Goal: Information Seeking & Learning: Check status

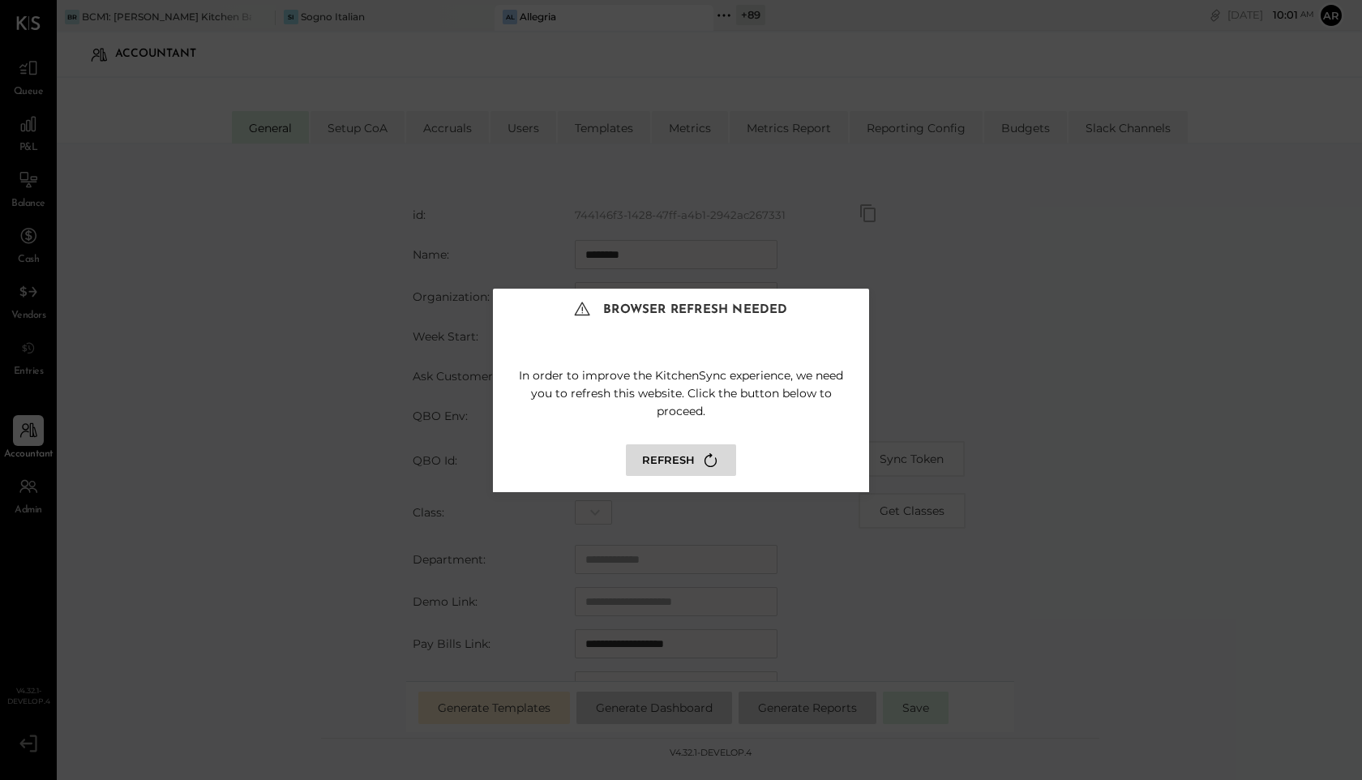
click at [683, 465] on button "Refresh" at bounding box center [681, 460] width 110 height 32
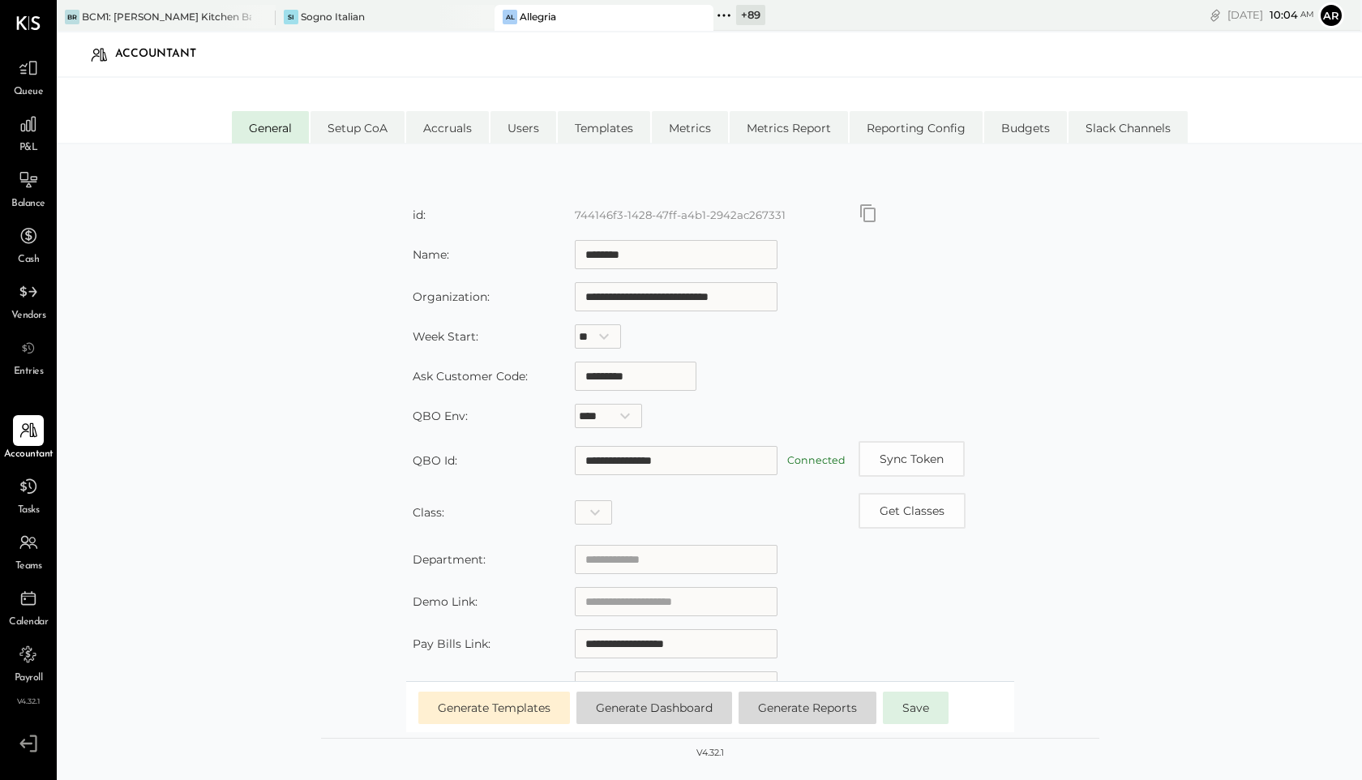
click at [721, 12] on icon at bounding box center [723, 15] width 21 height 21
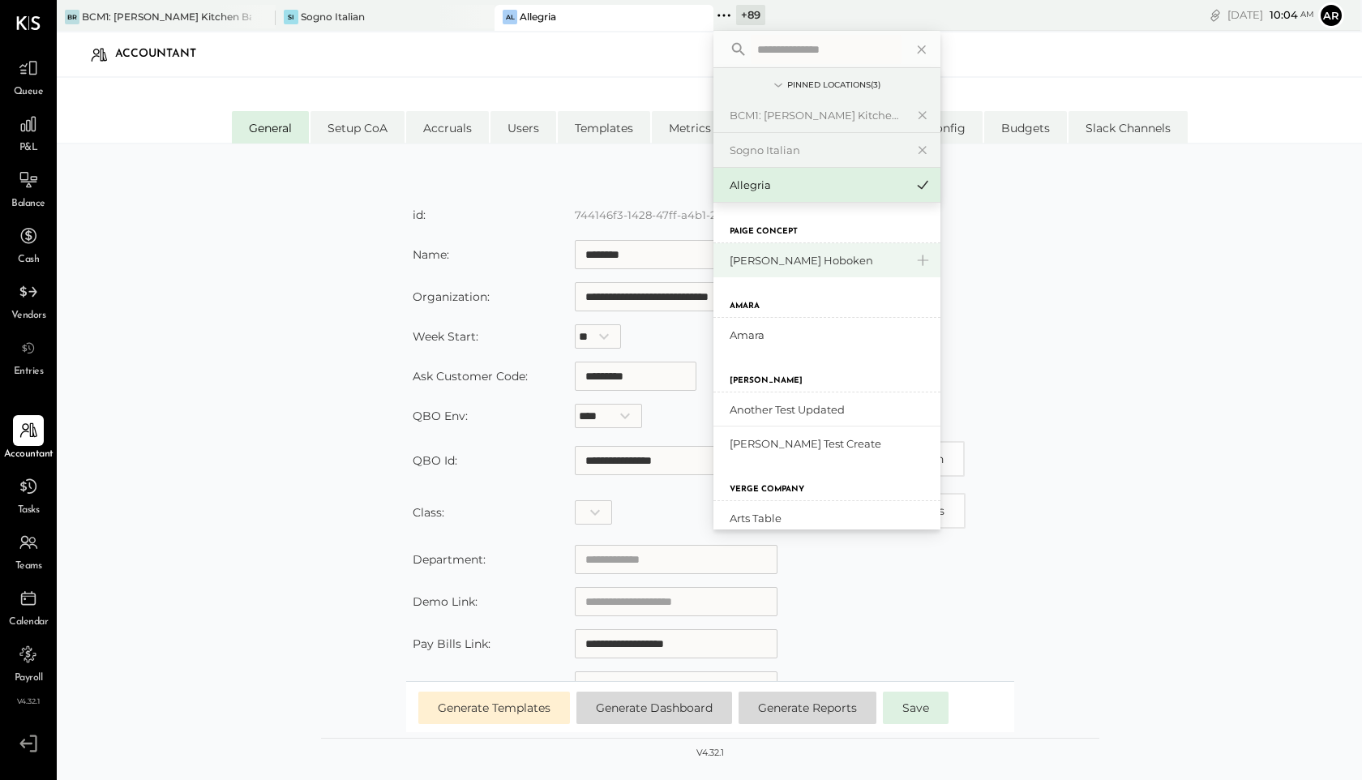
click at [785, 260] on div "[PERSON_NAME] Hoboken" at bounding box center [817, 260] width 175 height 15
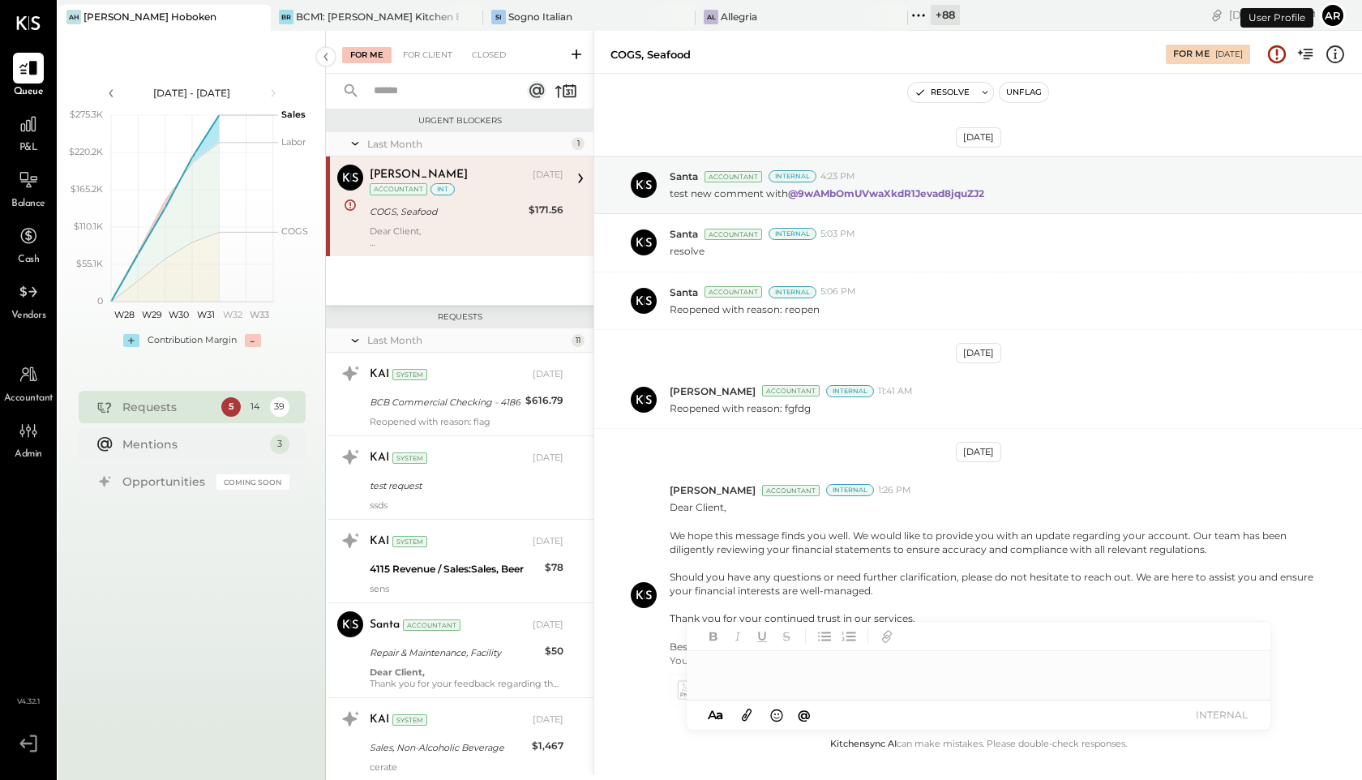
scroll to position [106, 0]
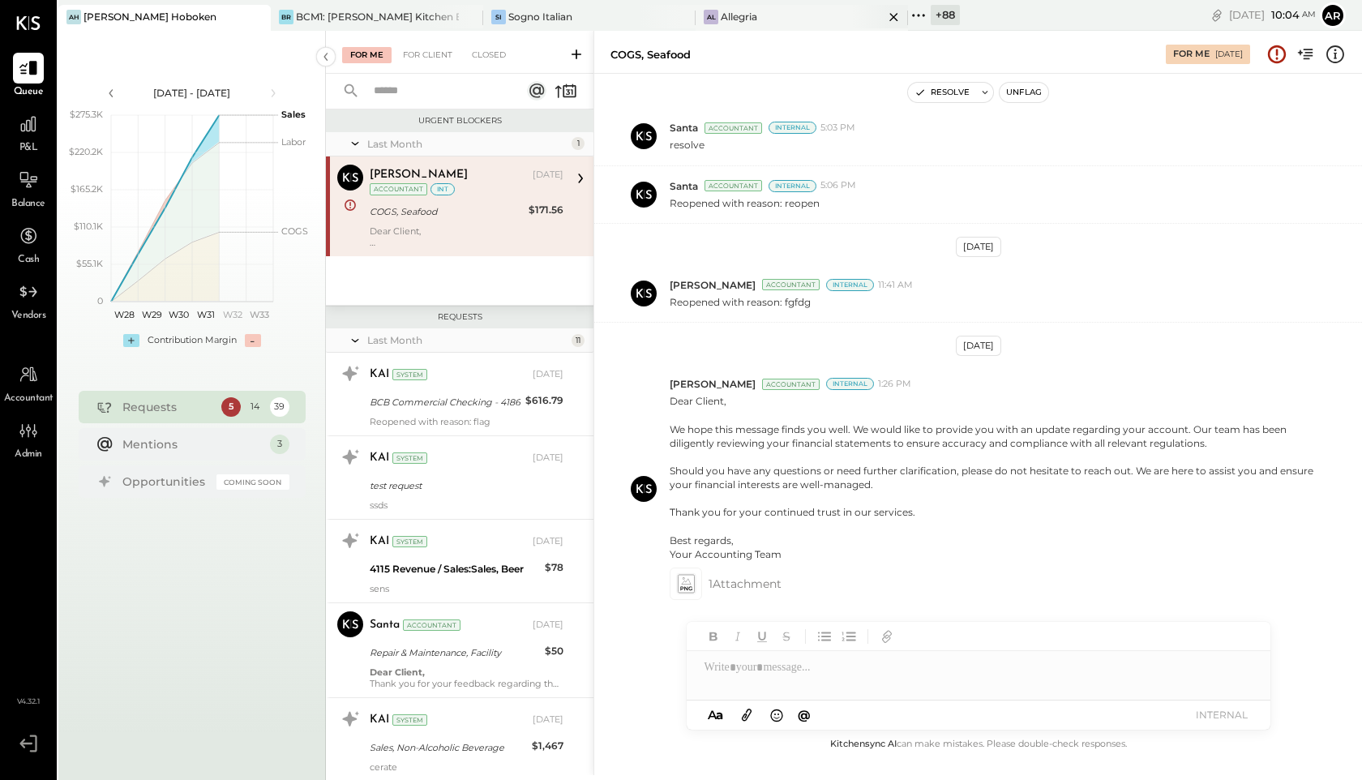
click at [732, 14] on div "Allegria" at bounding box center [739, 17] width 36 height 14
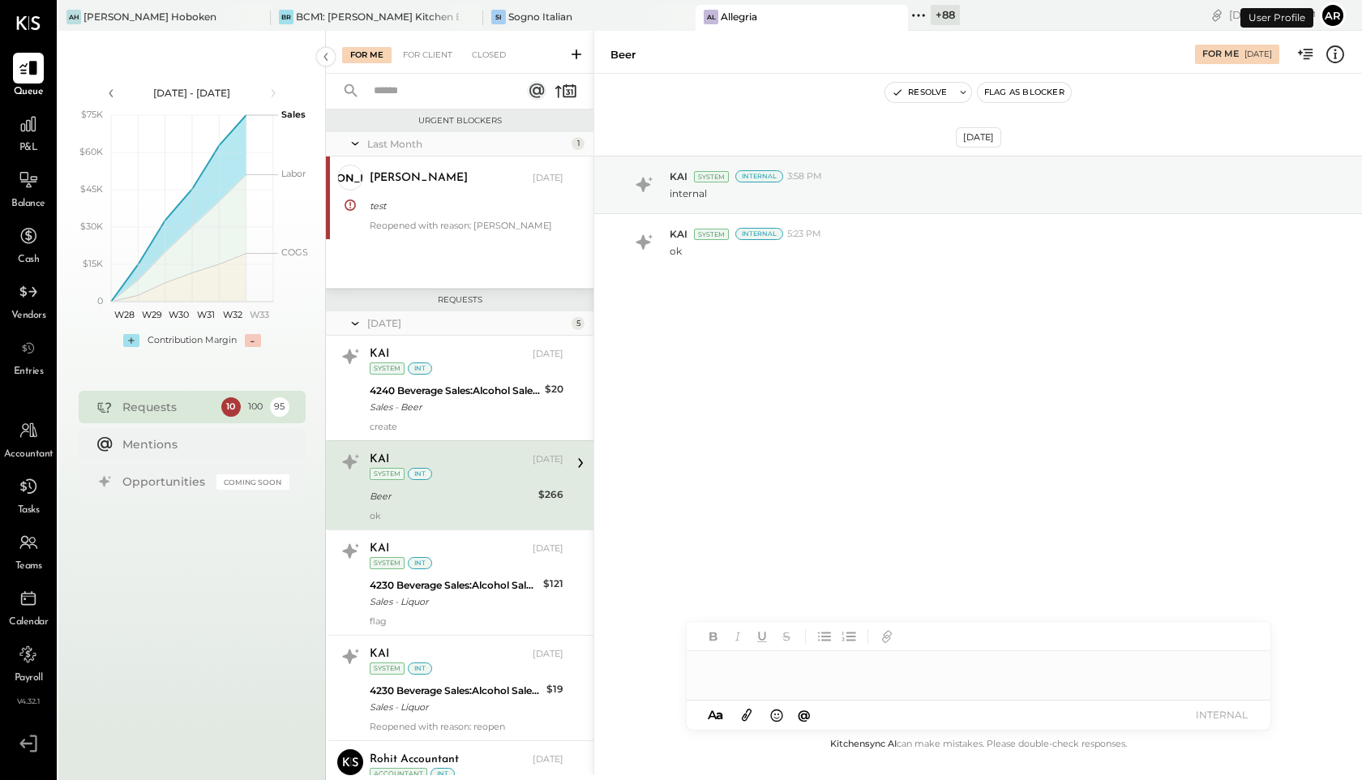
scroll to position [41, 0]
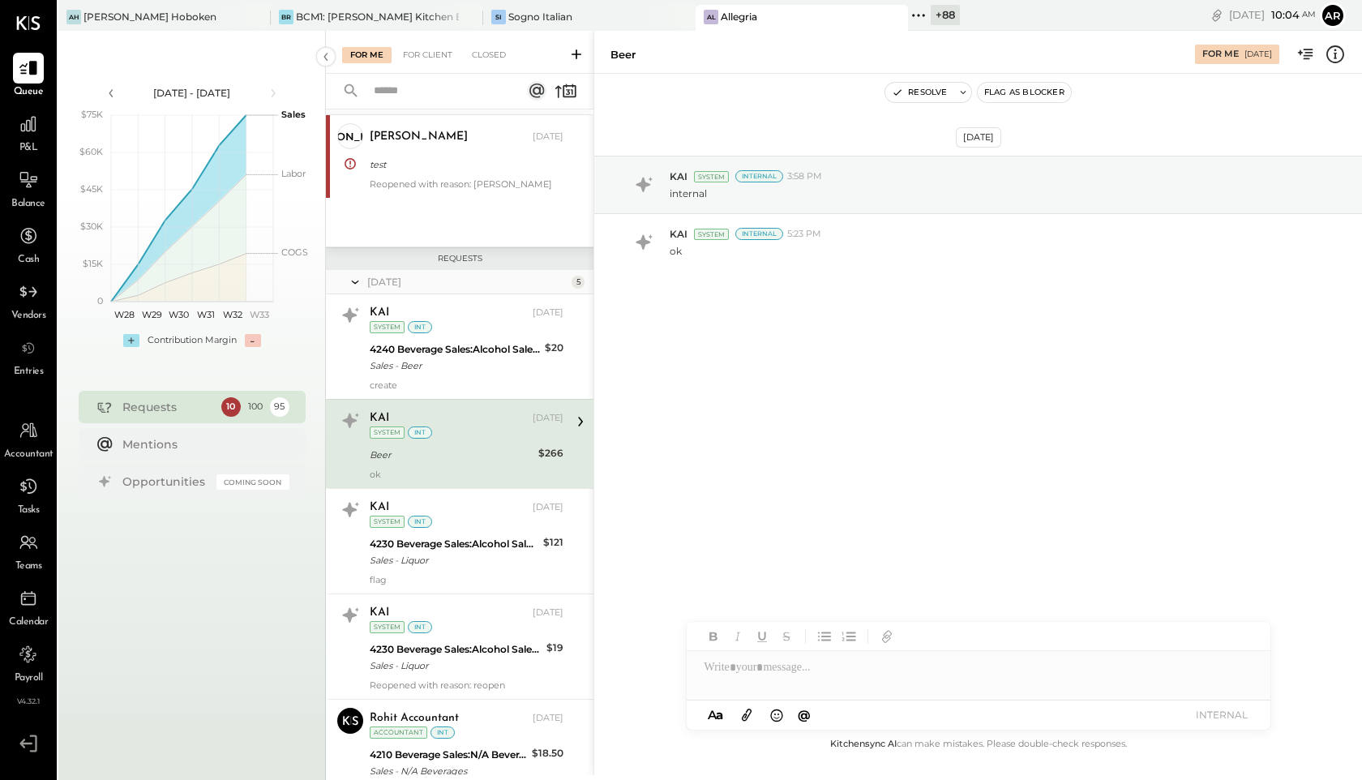
click at [18, 447] on div "Accountant" at bounding box center [28, 438] width 49 height 47
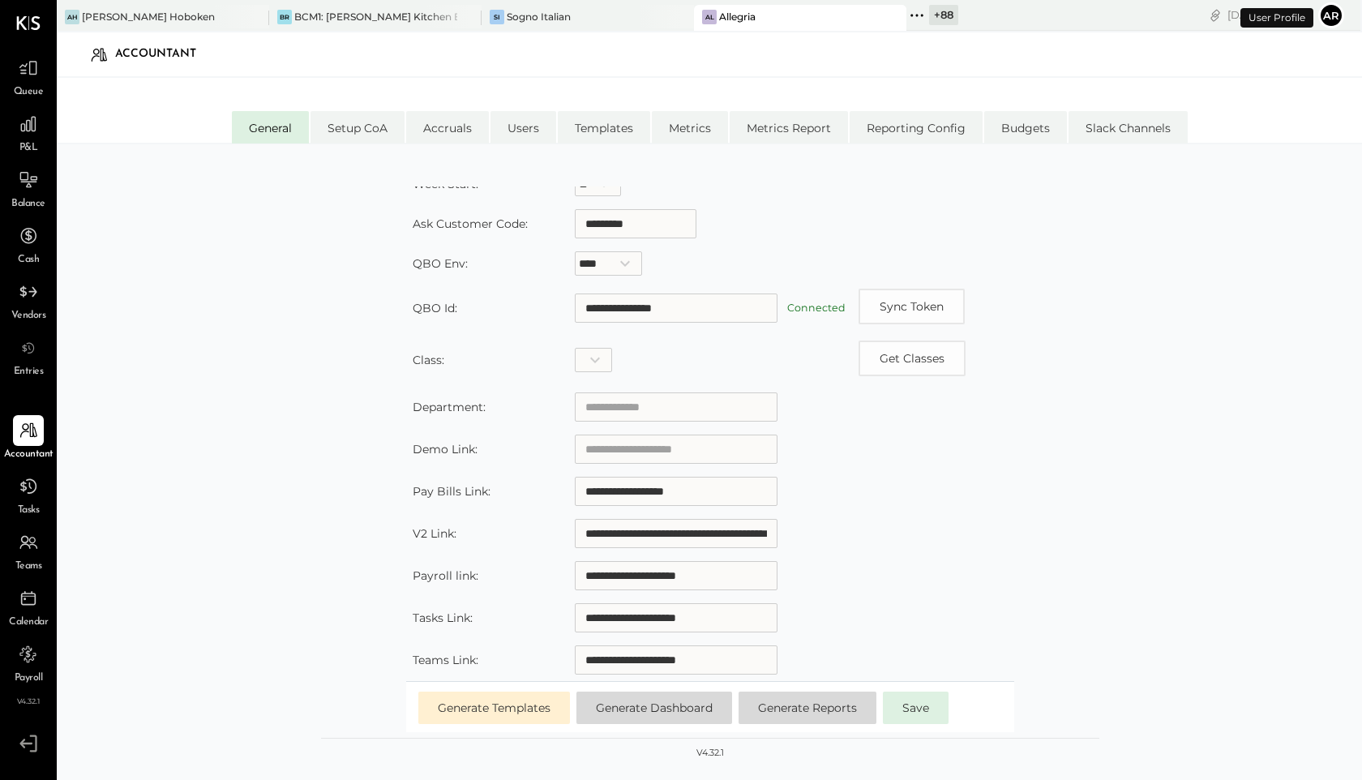
scroll to position [154, 0]
click at [653, 529] on input "**********" at bounding box center [676, 531] width 203 height 29
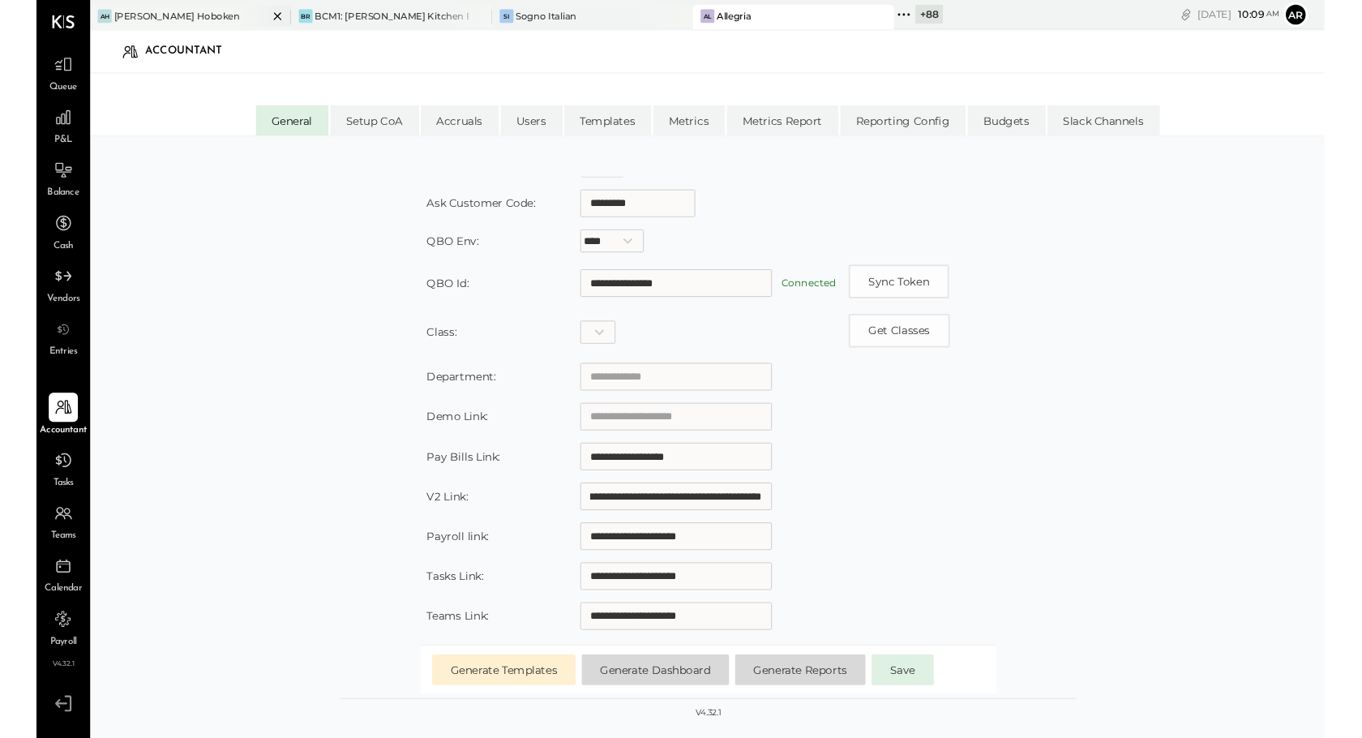
scroll to position [0, 0]
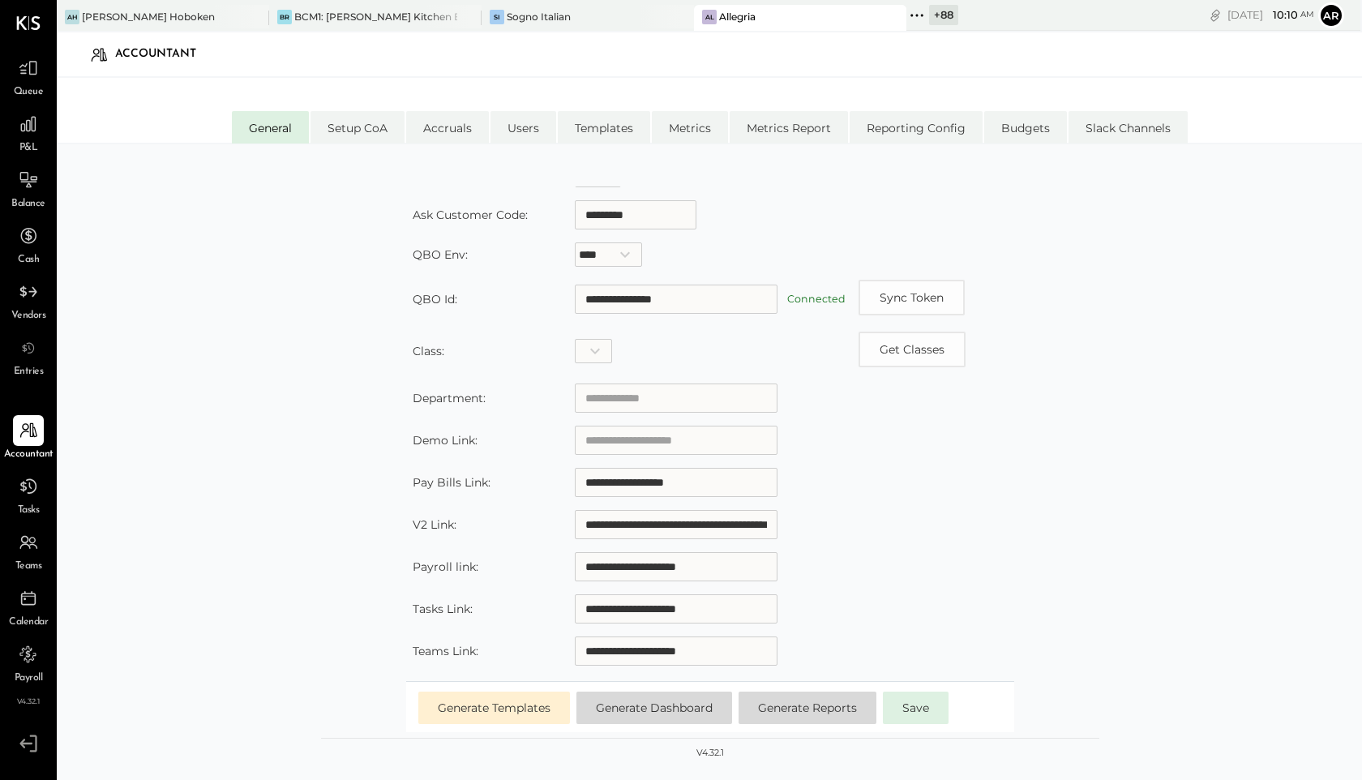
click at [906, 11] on icon at bounding box center [916, 15] width 21 height 21
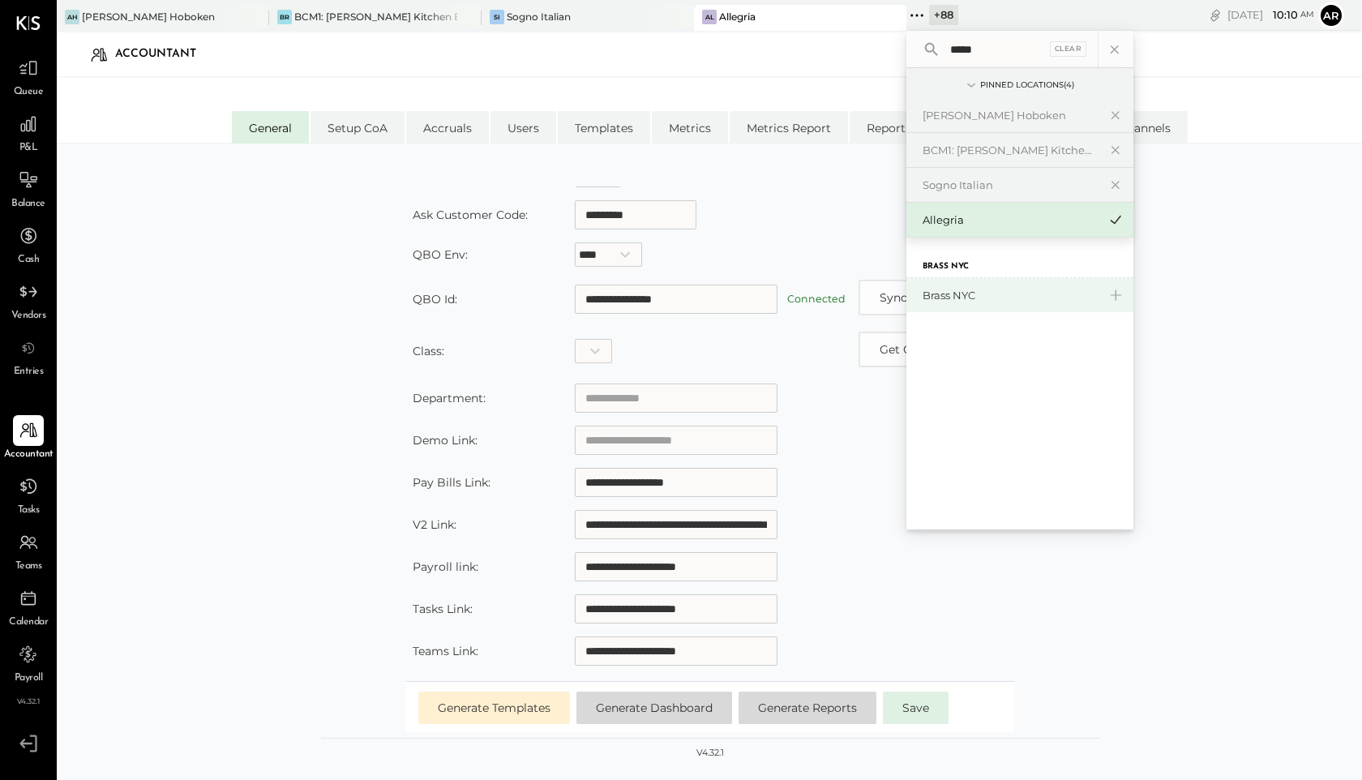
type input "*****"
click at [922, 288] on div "Brass NYC" at bounding box center [1009, 295] width 175 height 15
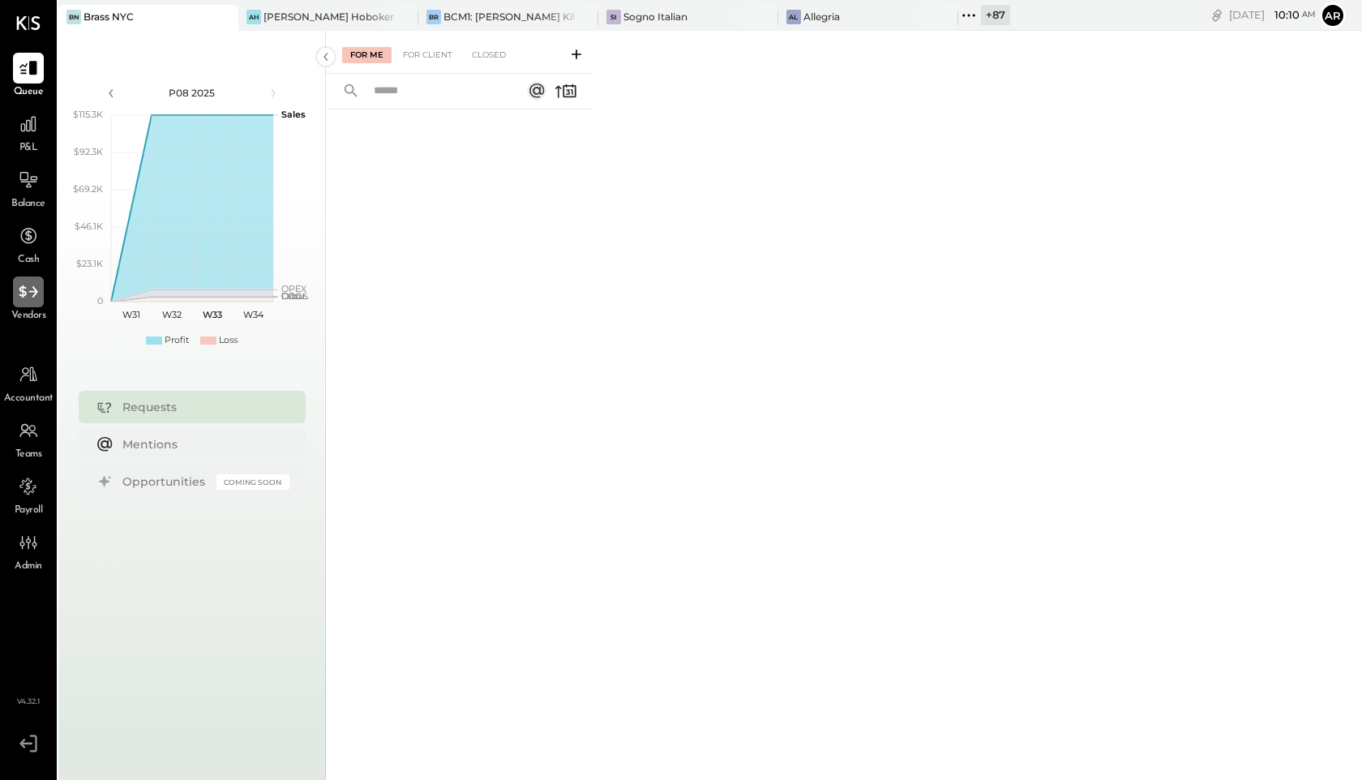
click at [32, 297] on icon at bounding box center [28, 291] width 21 height 21
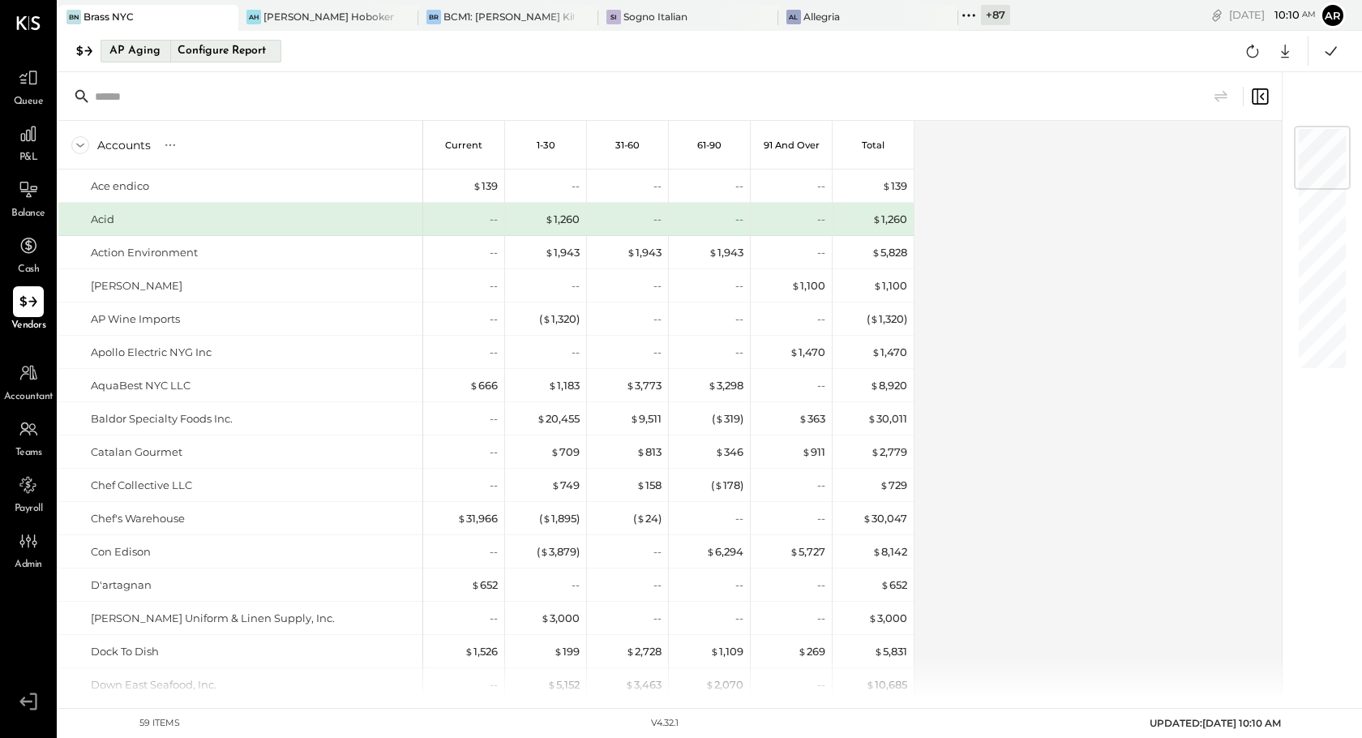
click at [143, 49] on div "AP Aging" at bounding box center [134, 51] width 51 height 26
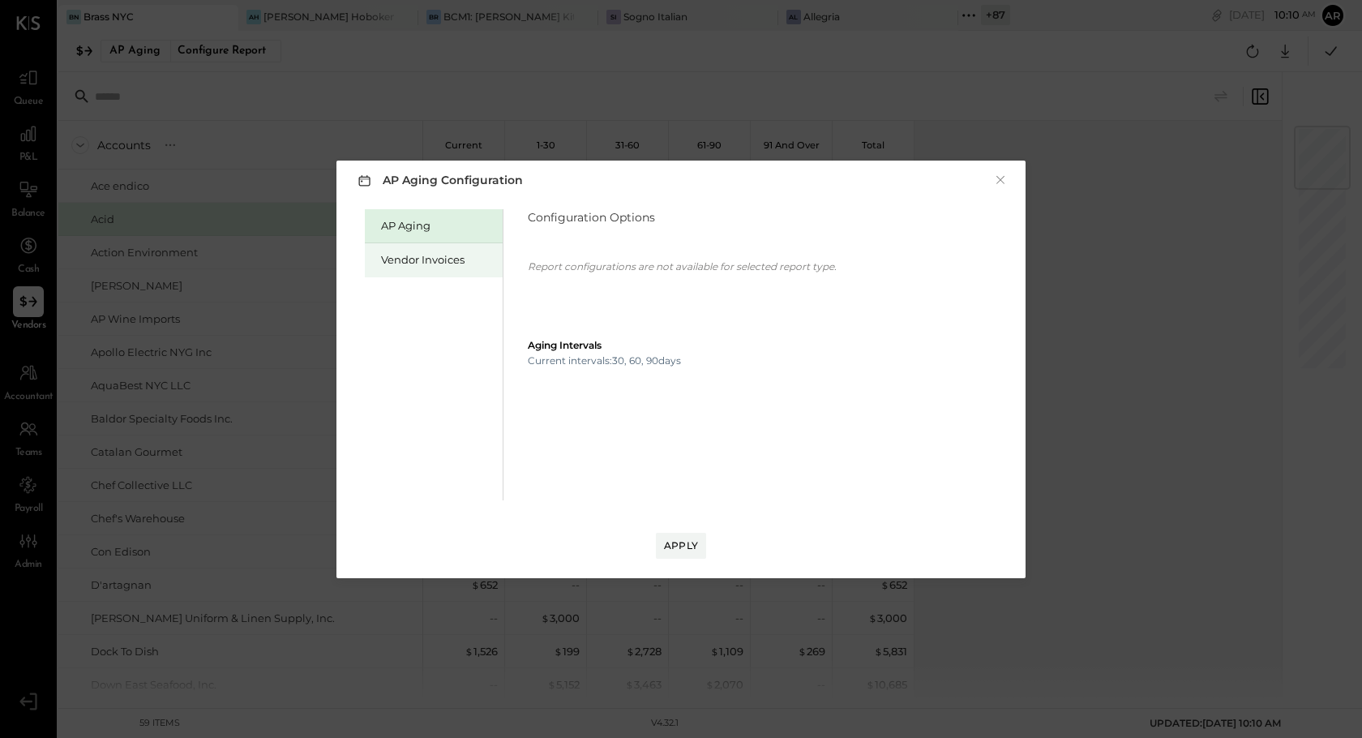
click at [392, 264] on div "Vendor Invoices" at bounding box center [437, 259] width 113 height 15
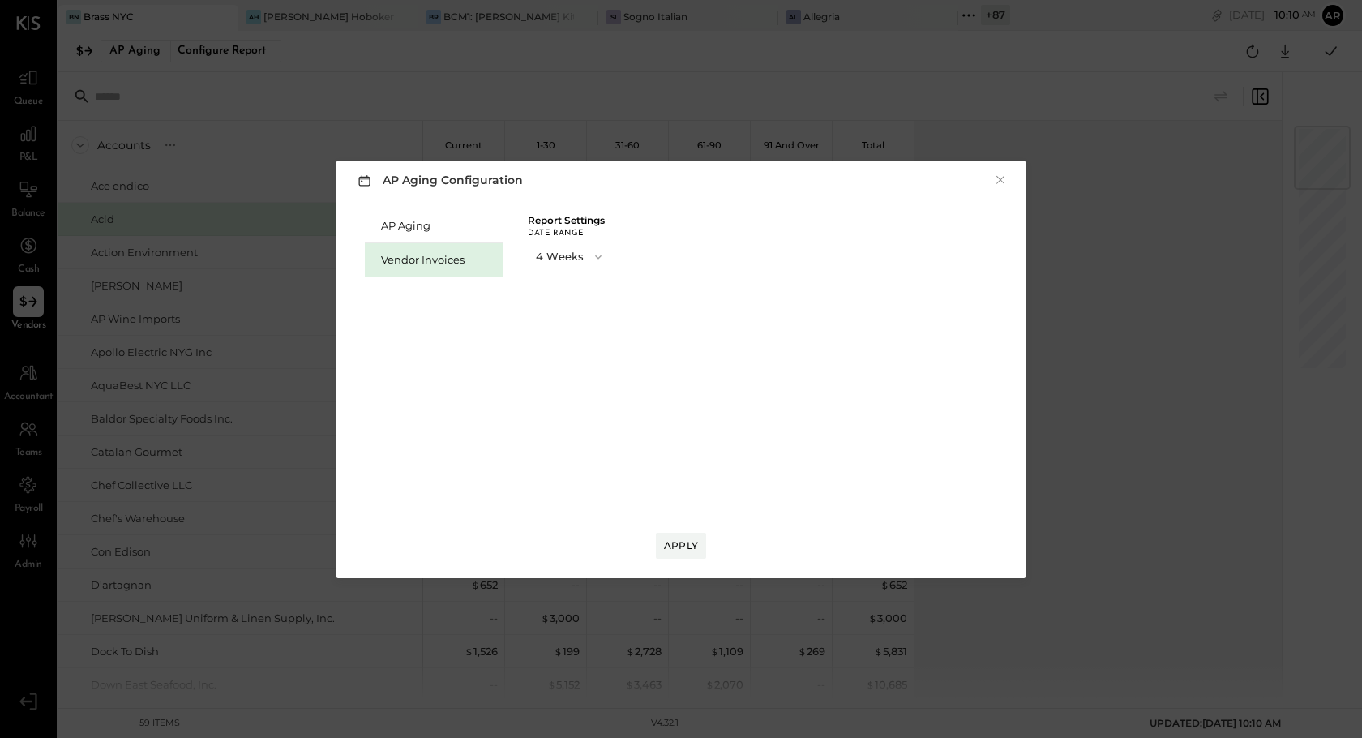
drag, startPoint x: 581, startPoint y: 257, endPoint x: 581, endPoint y: 266, distance: 8.9
click at [581, 266] on button "4 Weeks" at bounding box center [570, 257] width 85 height 30
click at [579, 308] on div "13 Weeks" at bounding box center [570, 314] width 83 height 29
click at [692, 549] on div "Apply" at bounding box center [681, 545] width 34 height 14
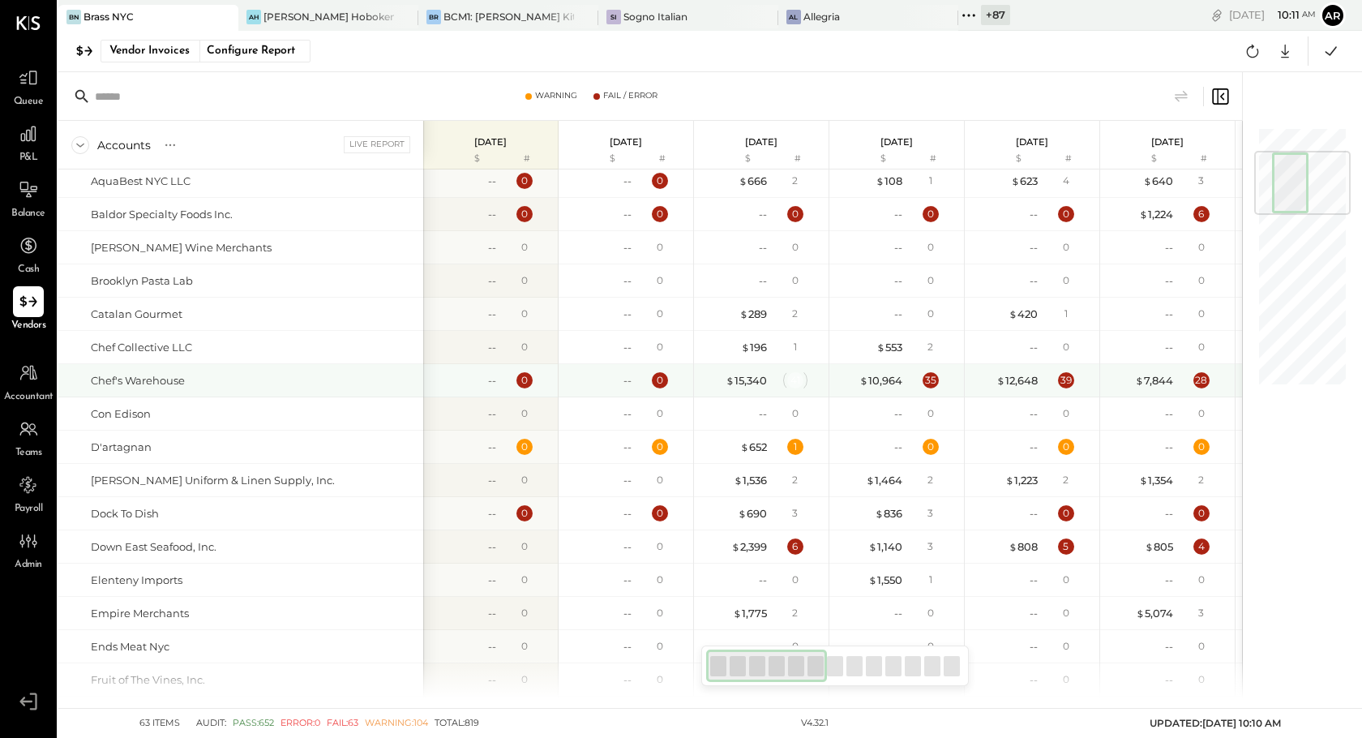
click at [797, 380] on div "41" at bounding box center [795, 380] width 16 height 16
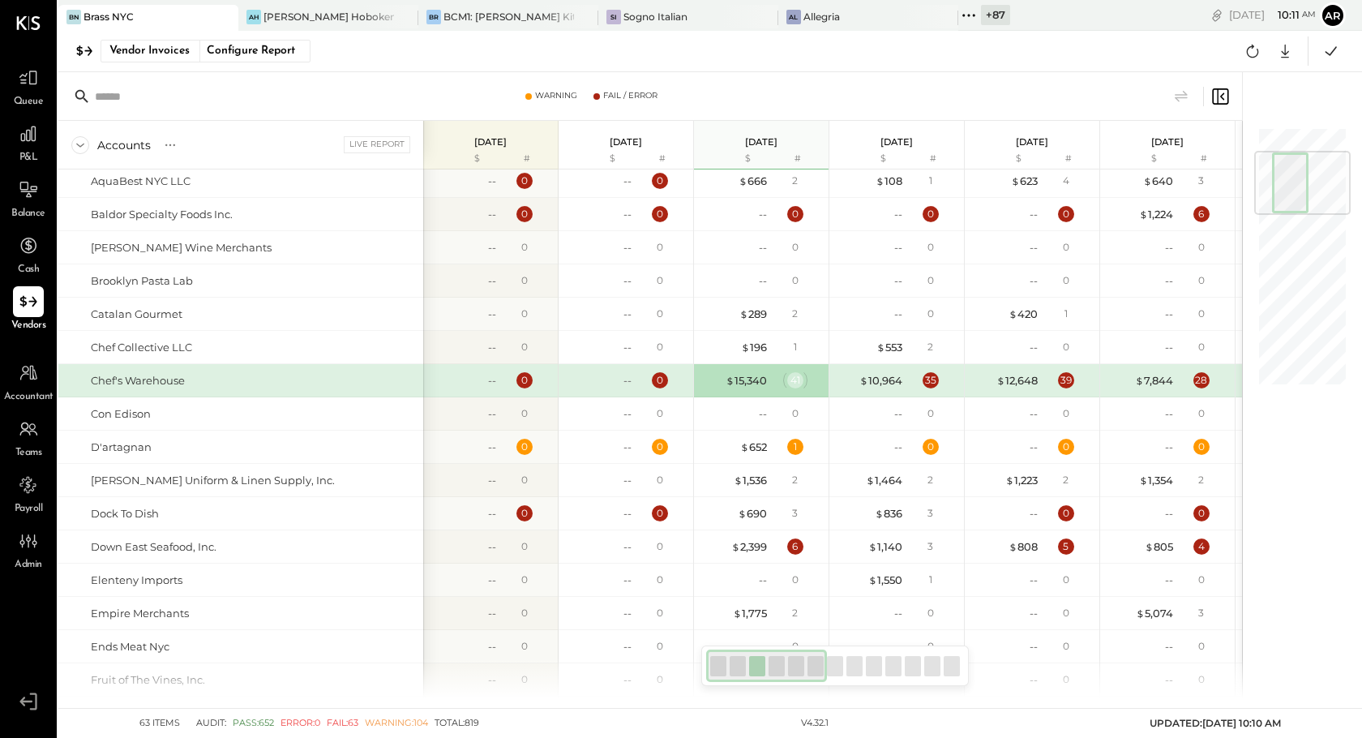
click at [794, 382] on div "41" at bounding box center [795, 380] width 16 height 16
click at [739, 386] on div "$ 15,340" at bounding box center [746, 380] width 41 height 15
click at [743, 379] on div "$ 15,340" at bounding box center [746, 380] width 41 height 15
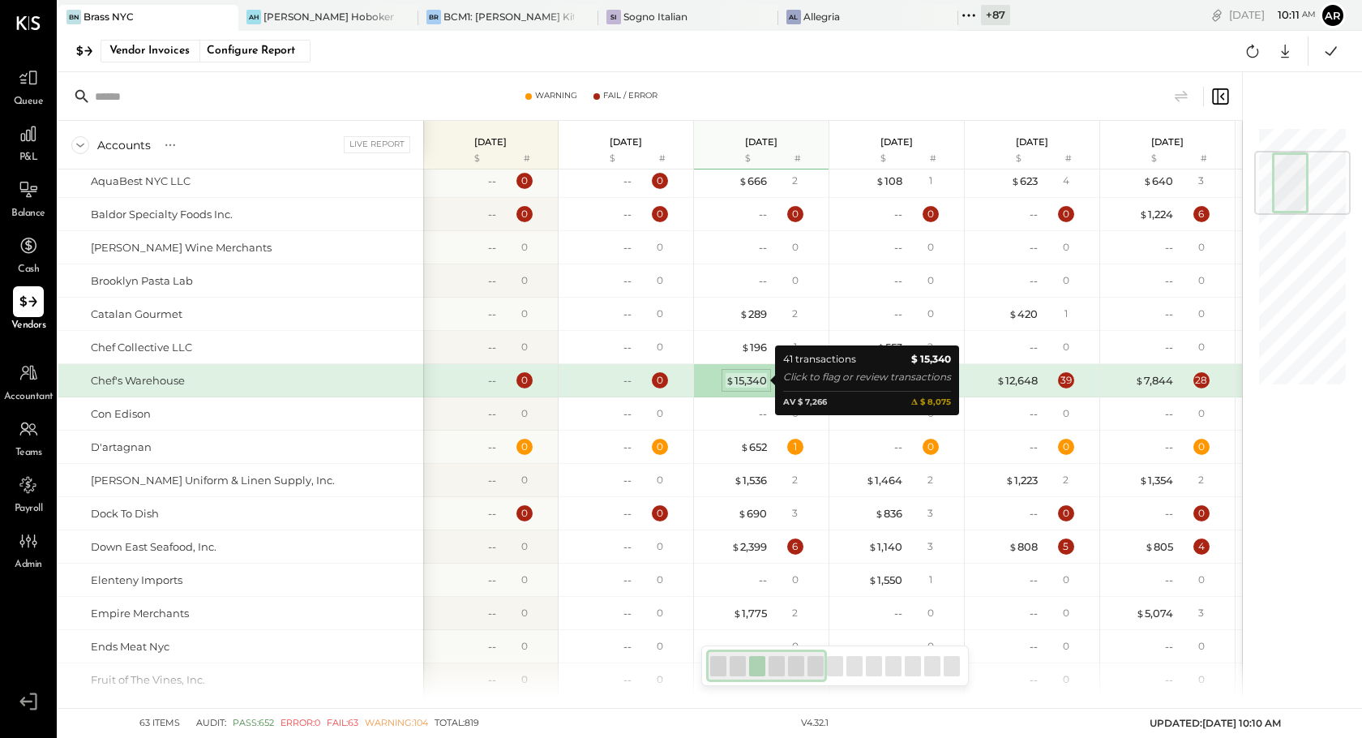
click at [743, 379] on div "$ 15,340" at bounding box center [746, 380] width 41 height 15
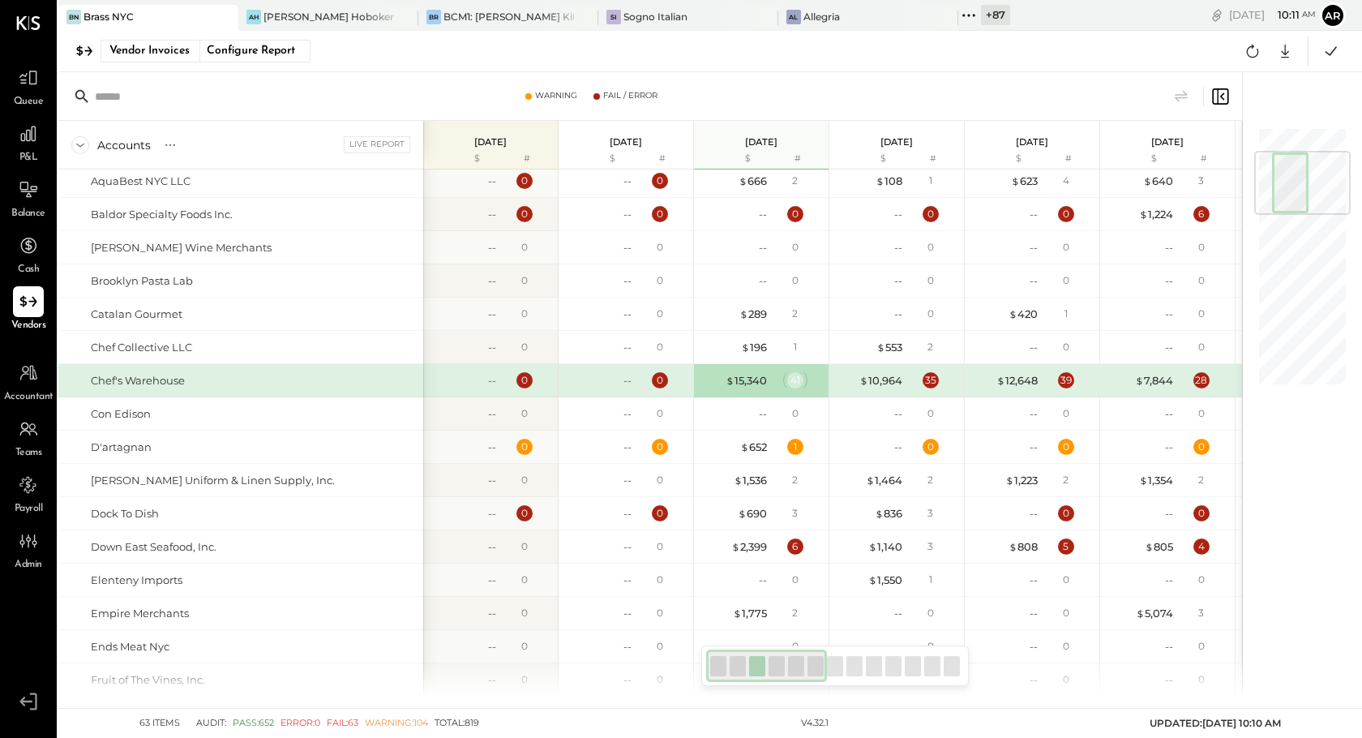
click at [792, 375] on div "41" at bounding box center [795, 380] width 16 height 16
click at [743, 380] on div "$ 15,340" at bounding box center [746, 380] width 41 height 15
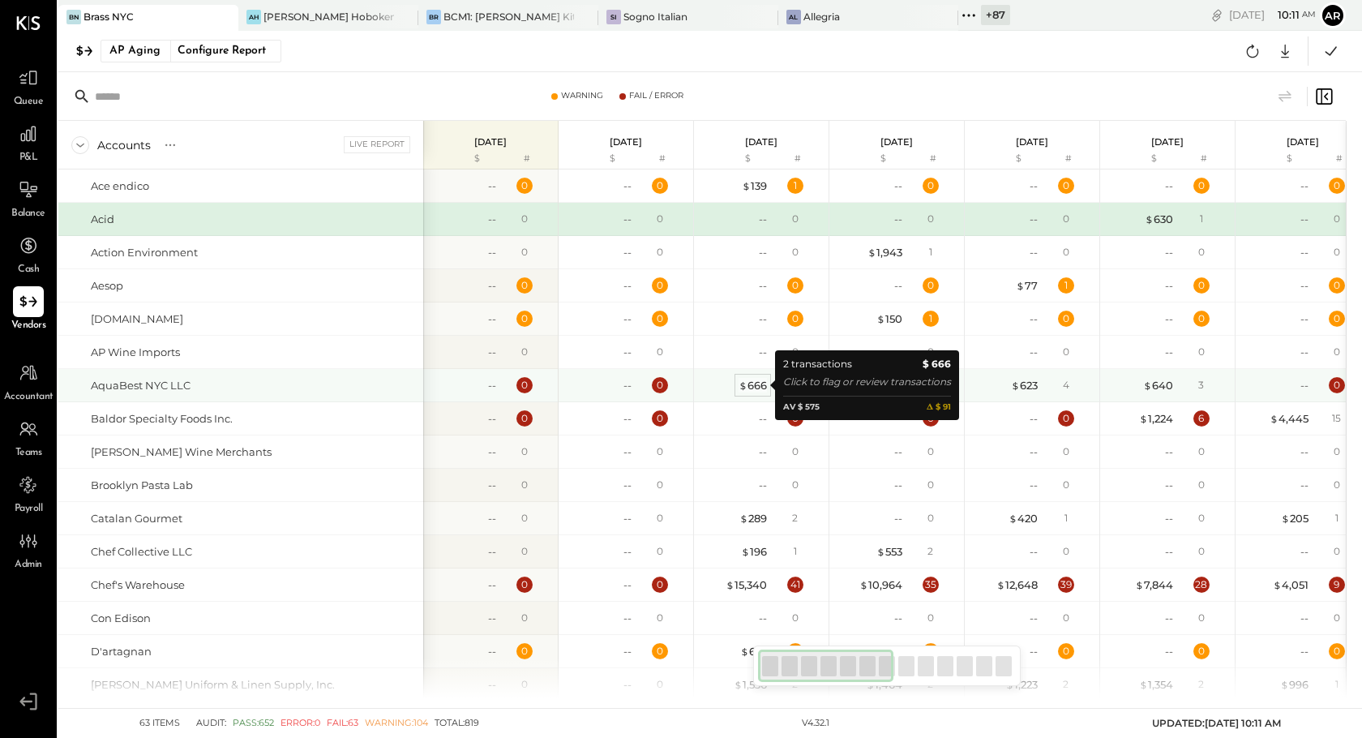
click at [756, 381] on div "$ 666" at bounding box center [752, 385] width 28 height 15
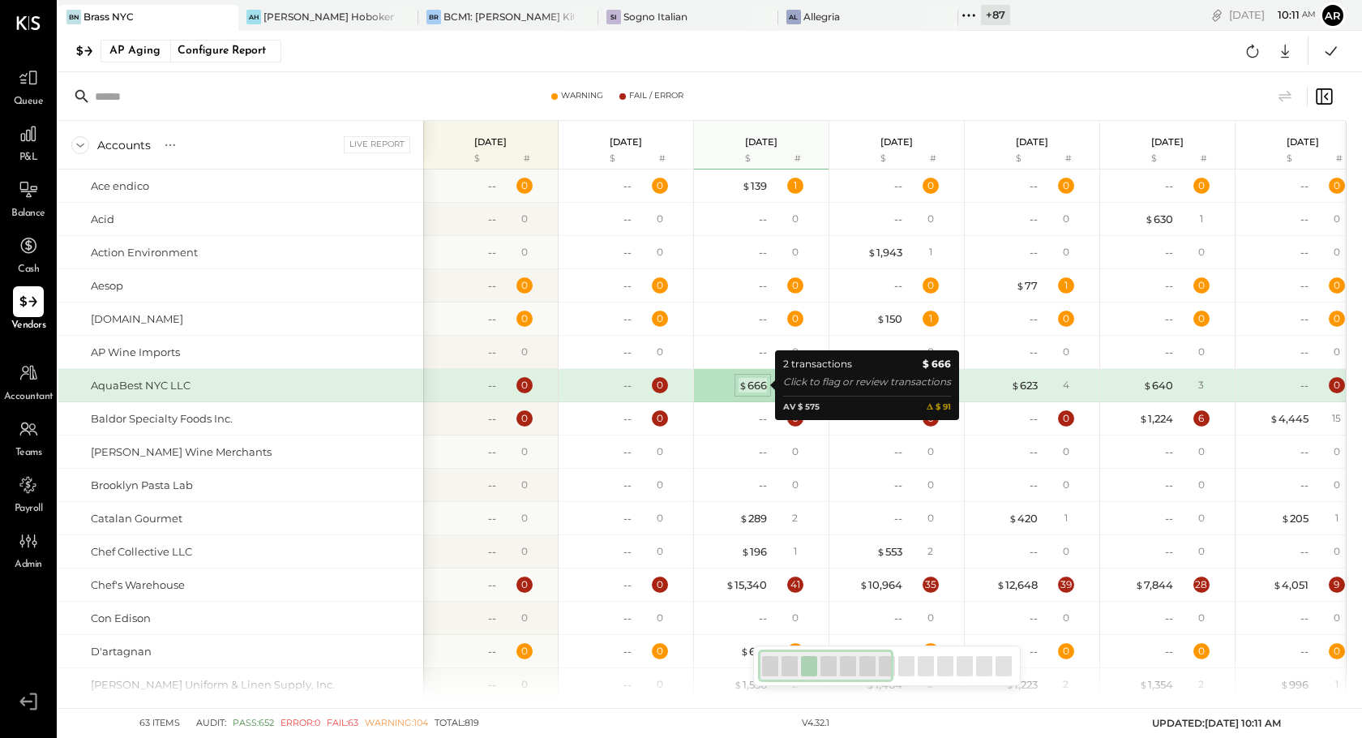
click at [756, 382] on div "$ 666" at bounding box center [752, 385] width 28 height 15
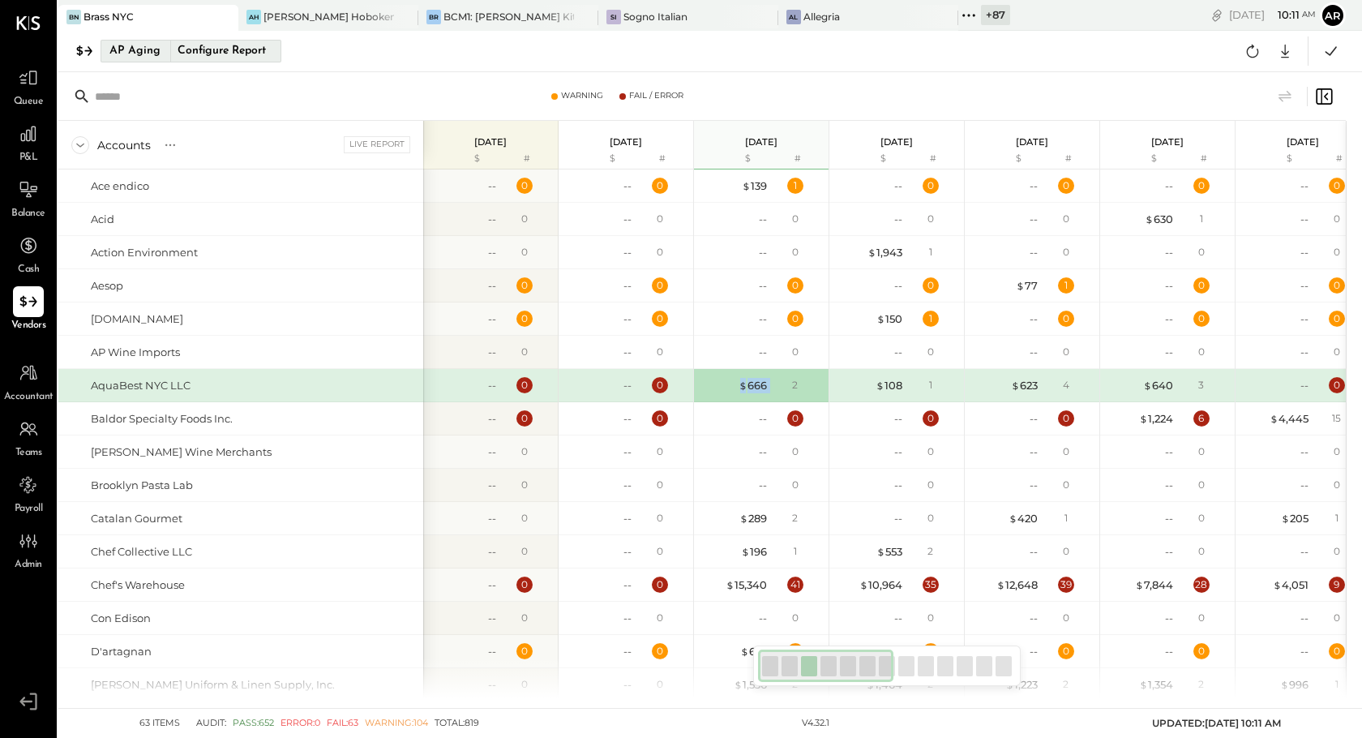
click at [220, 42] on div "Configure Report" at bounding box center [221, 51] width 102 height 21
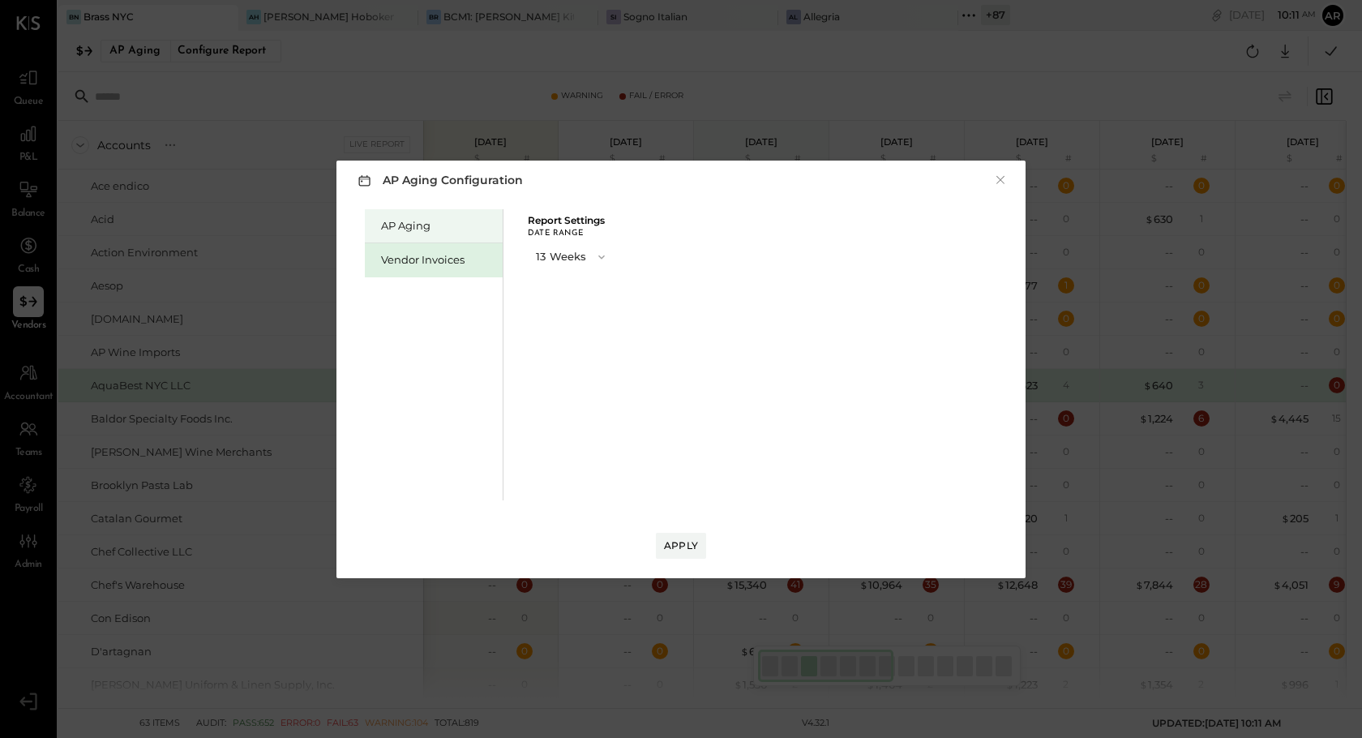
click at [412, 226] on div "AP Aging" at bounding box center [437, 225] width 113 height 15
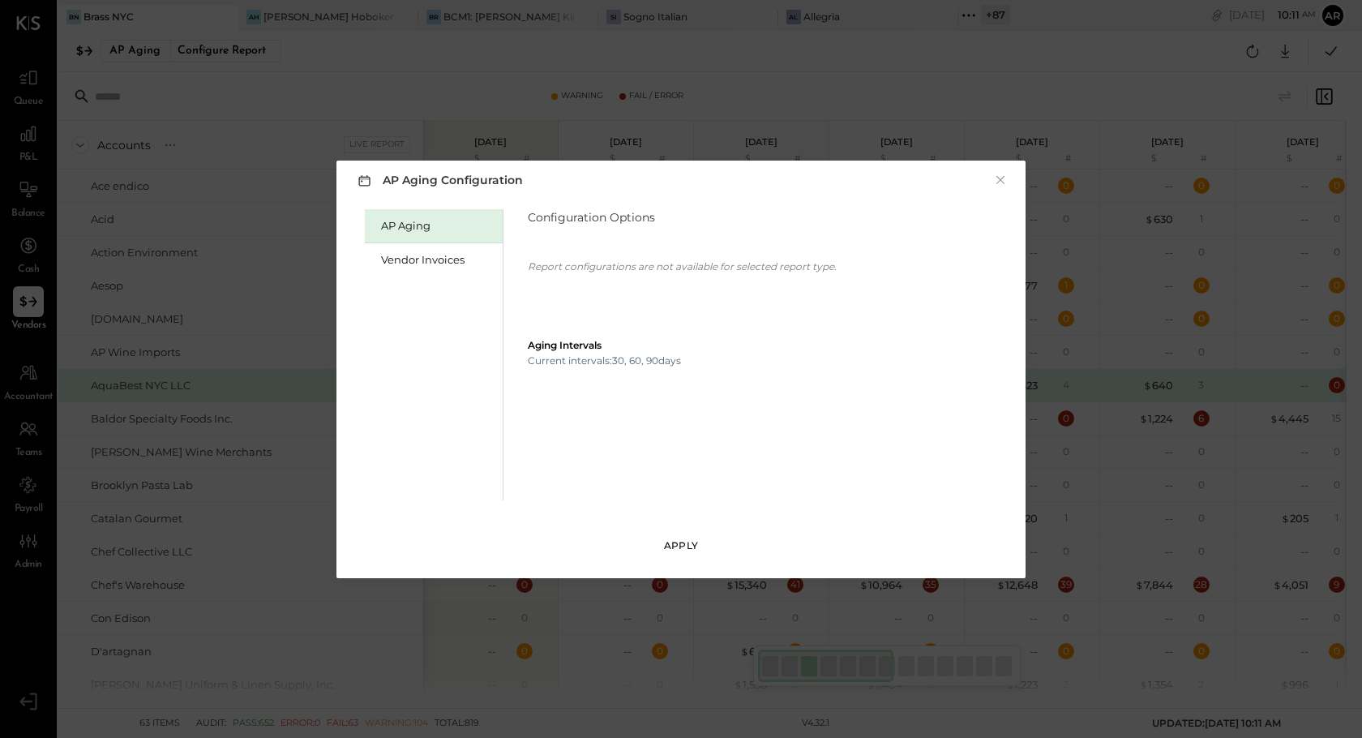
click at [691, 541] on div "Apply" at bounding box center [681, 545] width 34 height 14
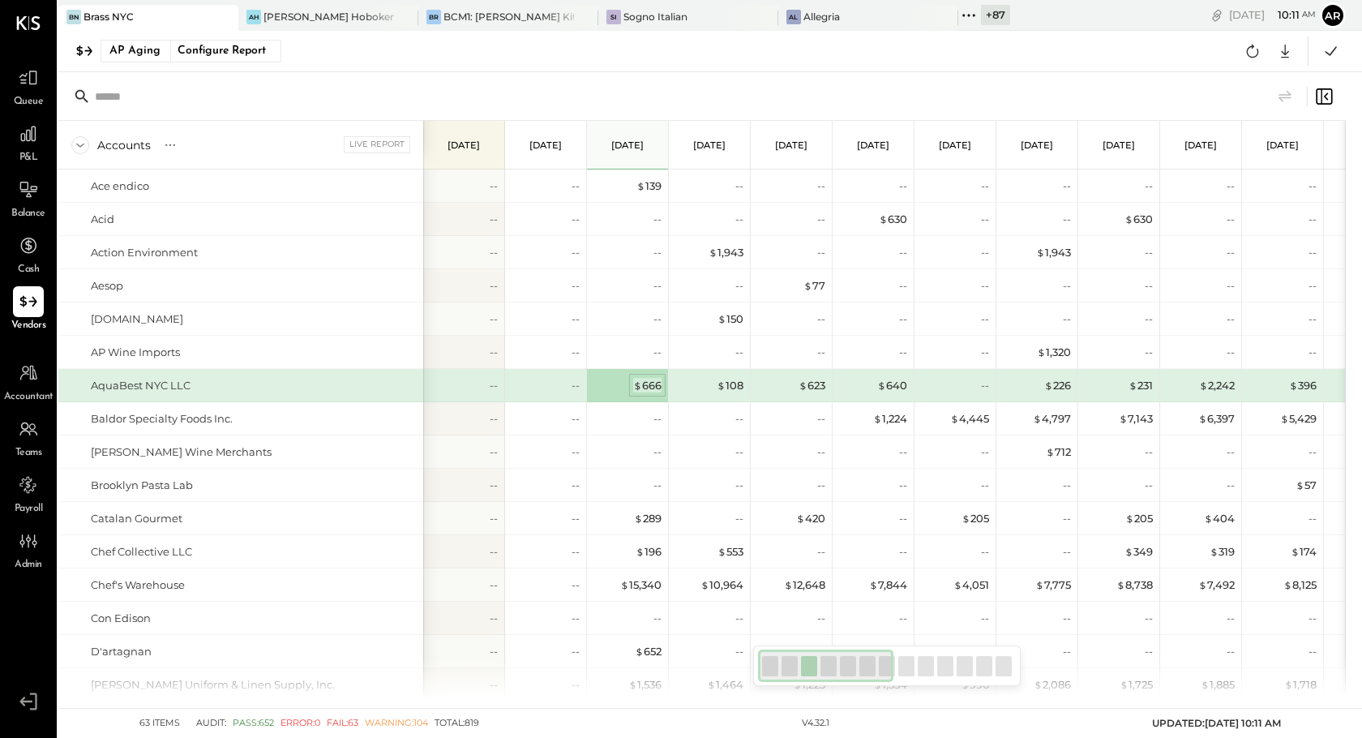
click at [649, 382] on div "$ 666" at bounding box center [647, 385] width 28 height 15
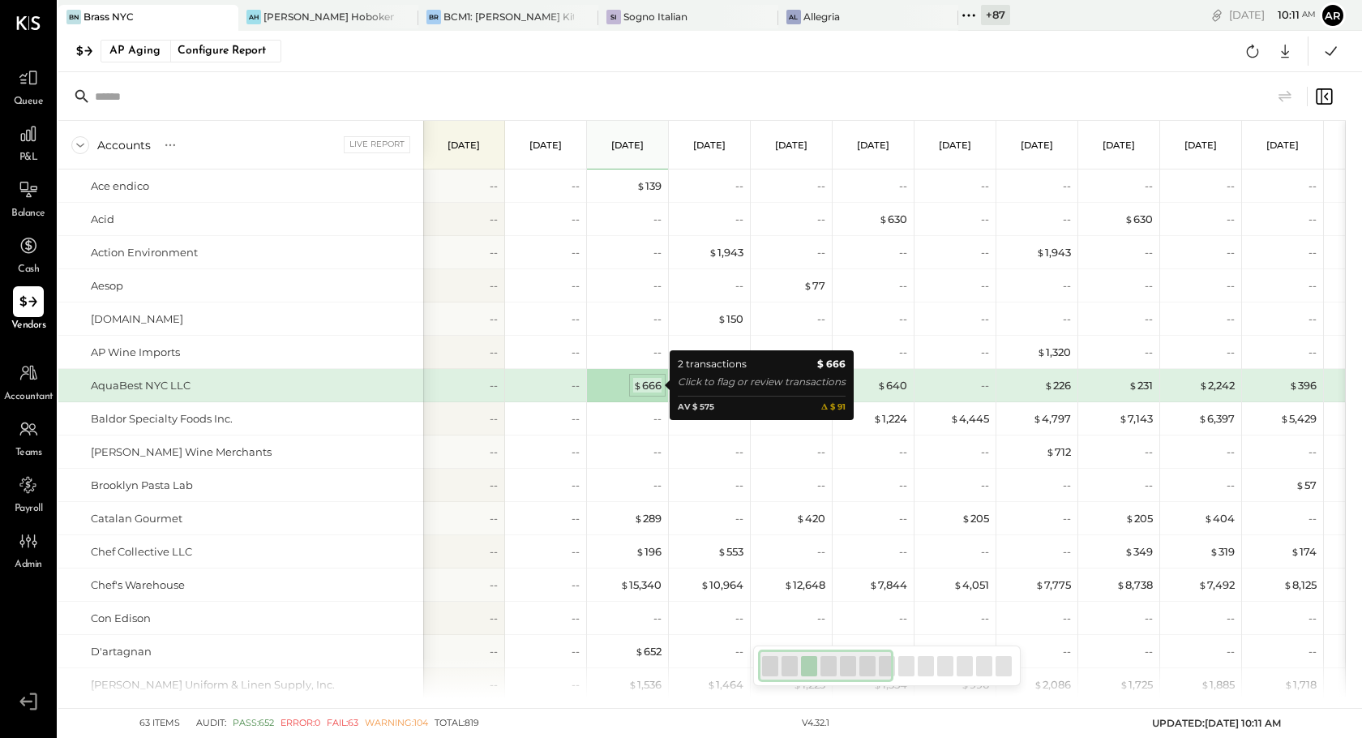
click at [649, 382] on div "$ 666" at bounding box center [647, 385] width 28 height 15
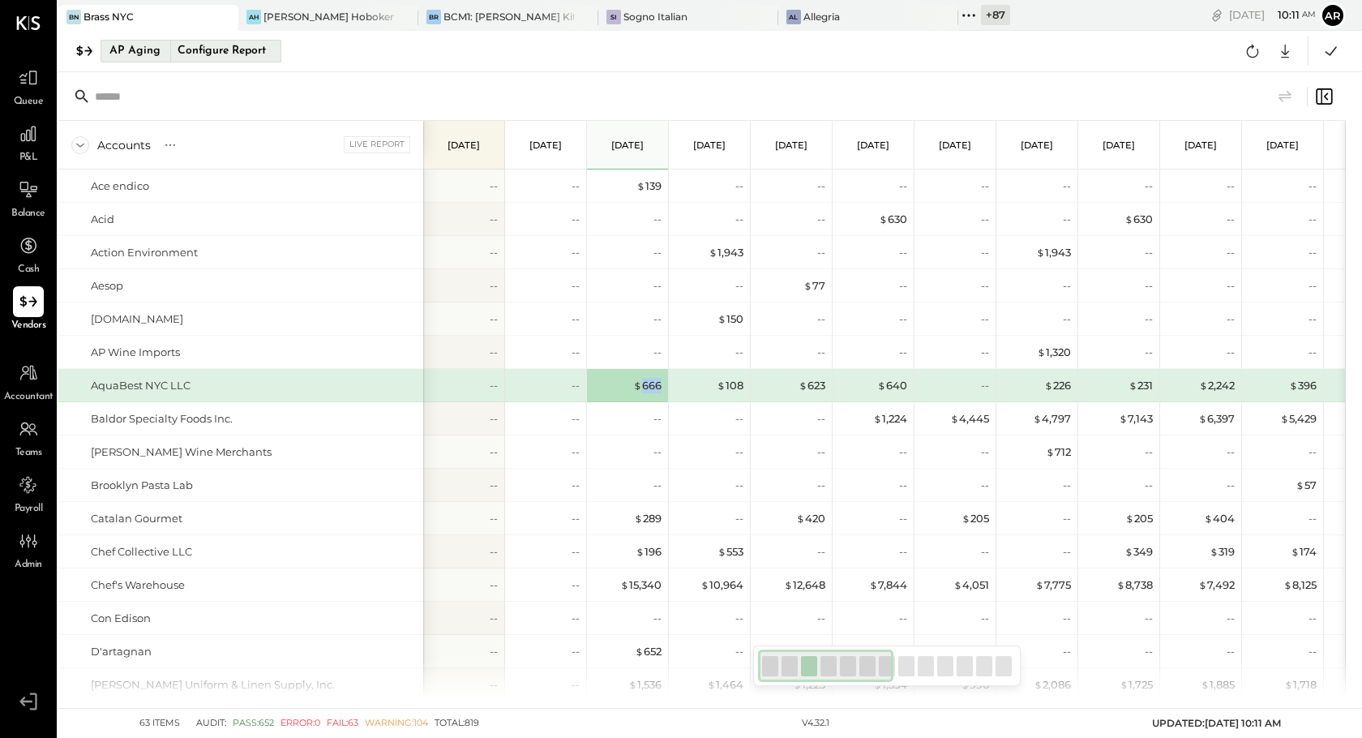
click at [146, 59] on div "AP Aging" at bounding box center [134, 51] width 51 height 26
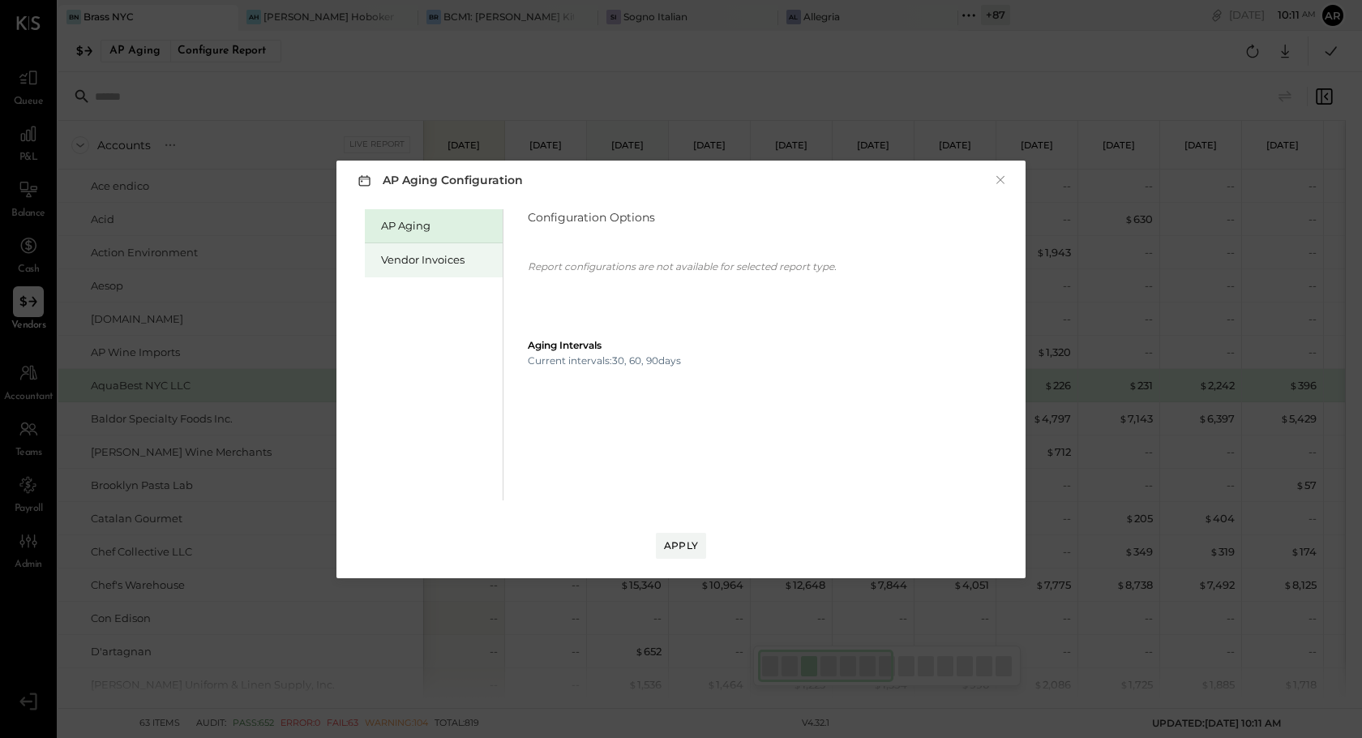
click at [443, 249] on div "Vendor Invoices" at bounding box center [434, 260] width 138 height 34
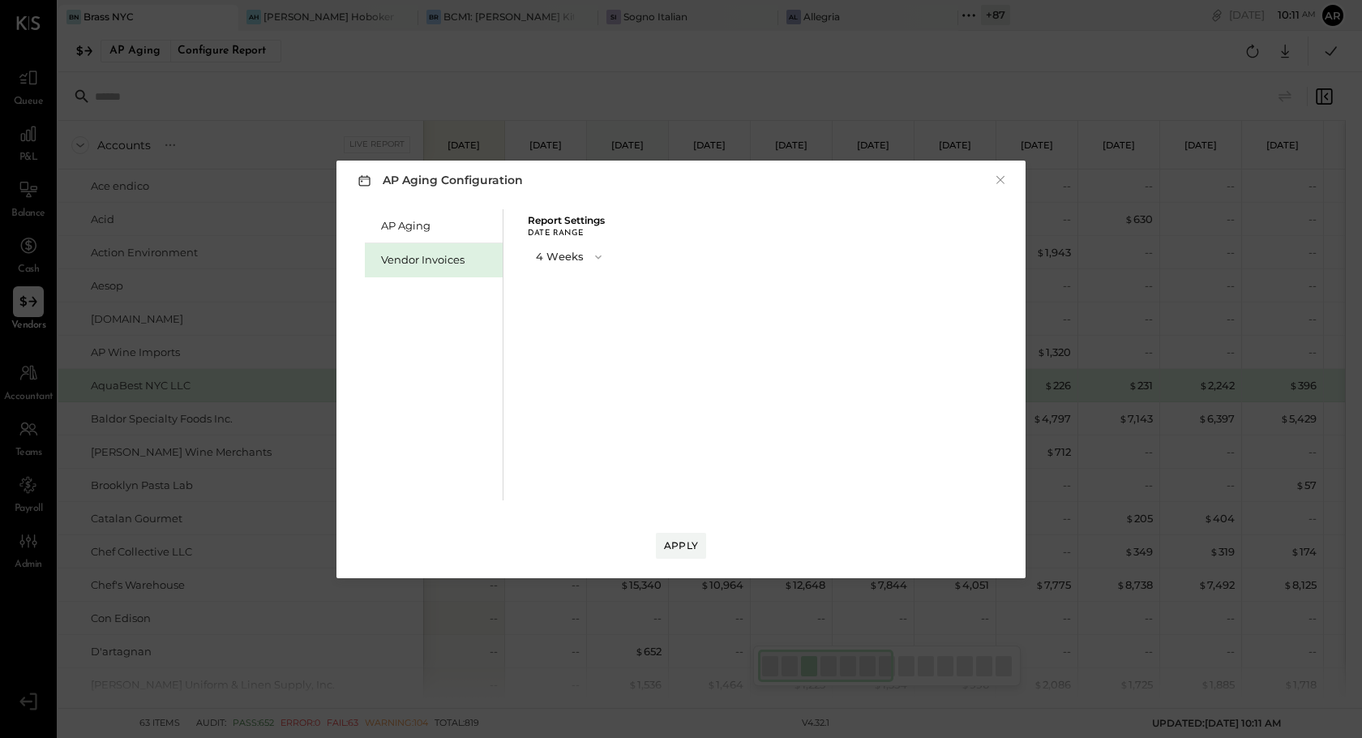
click at [552, 250] on button "4 Weeks" at bounding box center [570, 257] width 85 height 30
click at [553, 316] on span "13 Weeks" at bounding box center [561, 314] width 41 height 11
click at [666, 536] on button "Apply" at bounding box center [681, 546] width 50 height 26
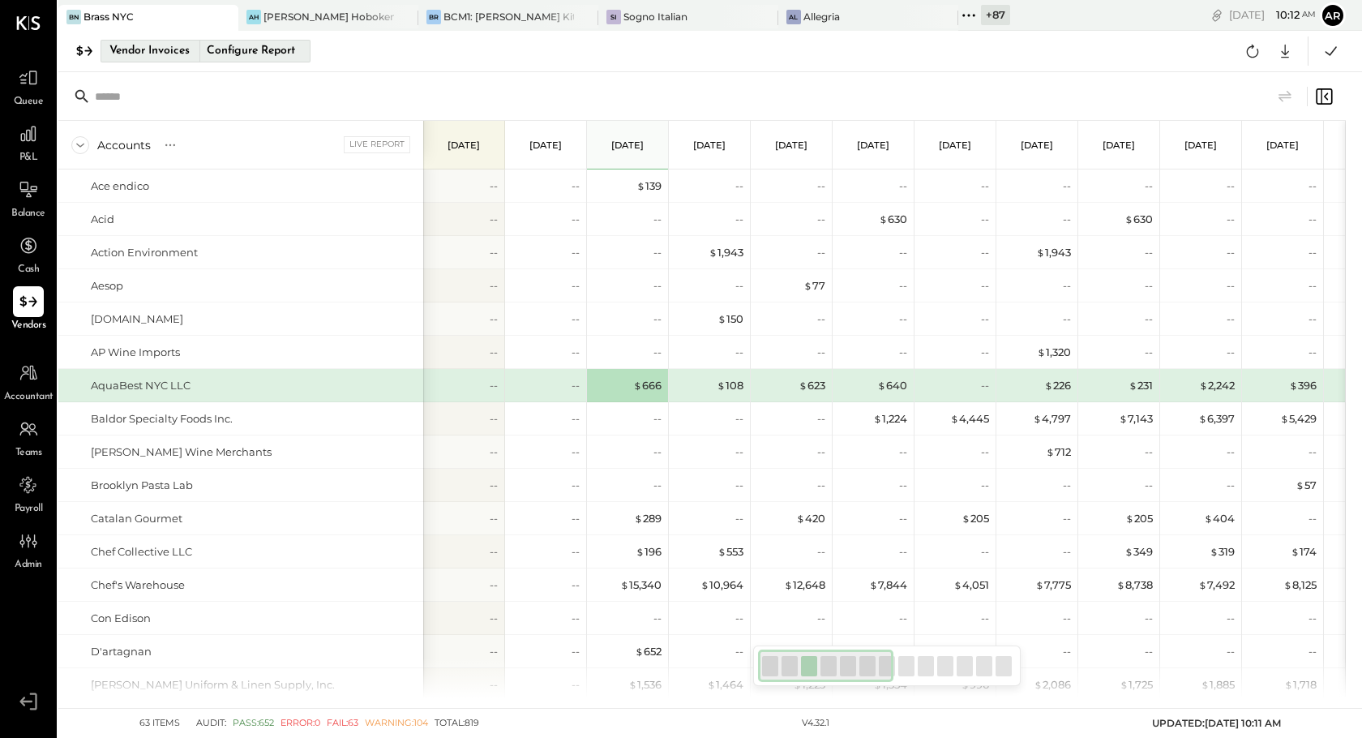
click at [272, 45] on div "Configure Report" at bounding box center [250, 51] width 102 height 21
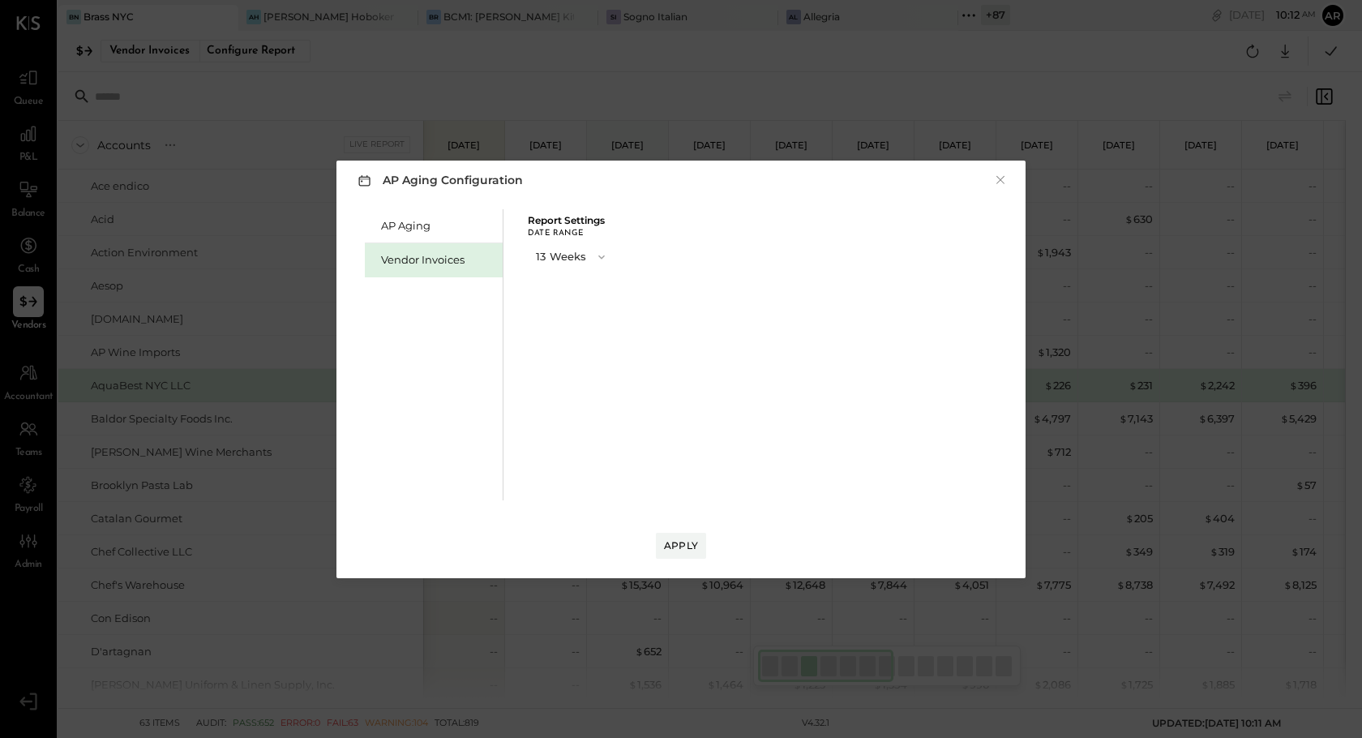
click at [571, 258] on button "13 Weeks" at bounding box center [572, 257] width 88 height 30
click at [707, 386] on div "AP Aging Vendor Invoices Report Settings Date Range 13 Weeks 4 Weeks 8 Weeks 13…" at bounding box center [681, 352] width 657 height 295
click at [697, 539] on div "Apply" at bounding box center [681, 545] width 34 height 14
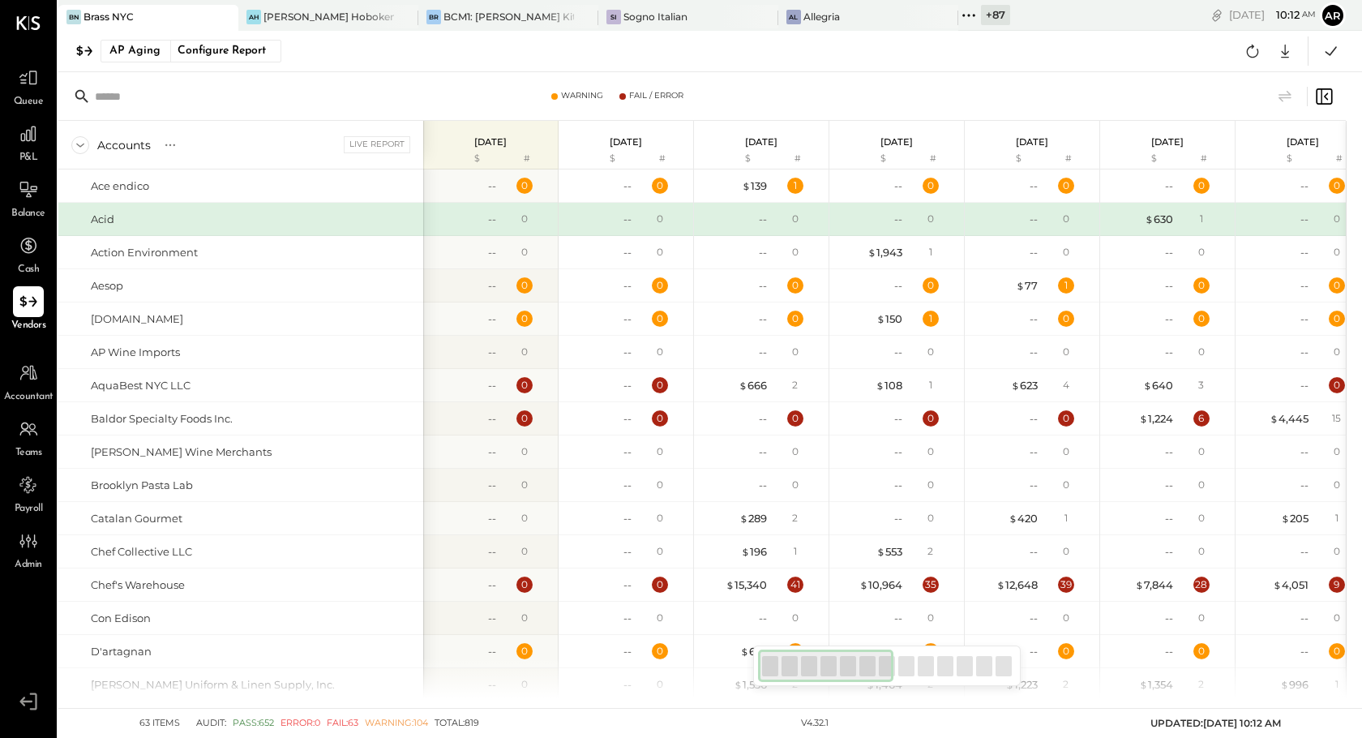
click at [1329, 100] on icon at bounding box center [1323, 96] width 19 height 19
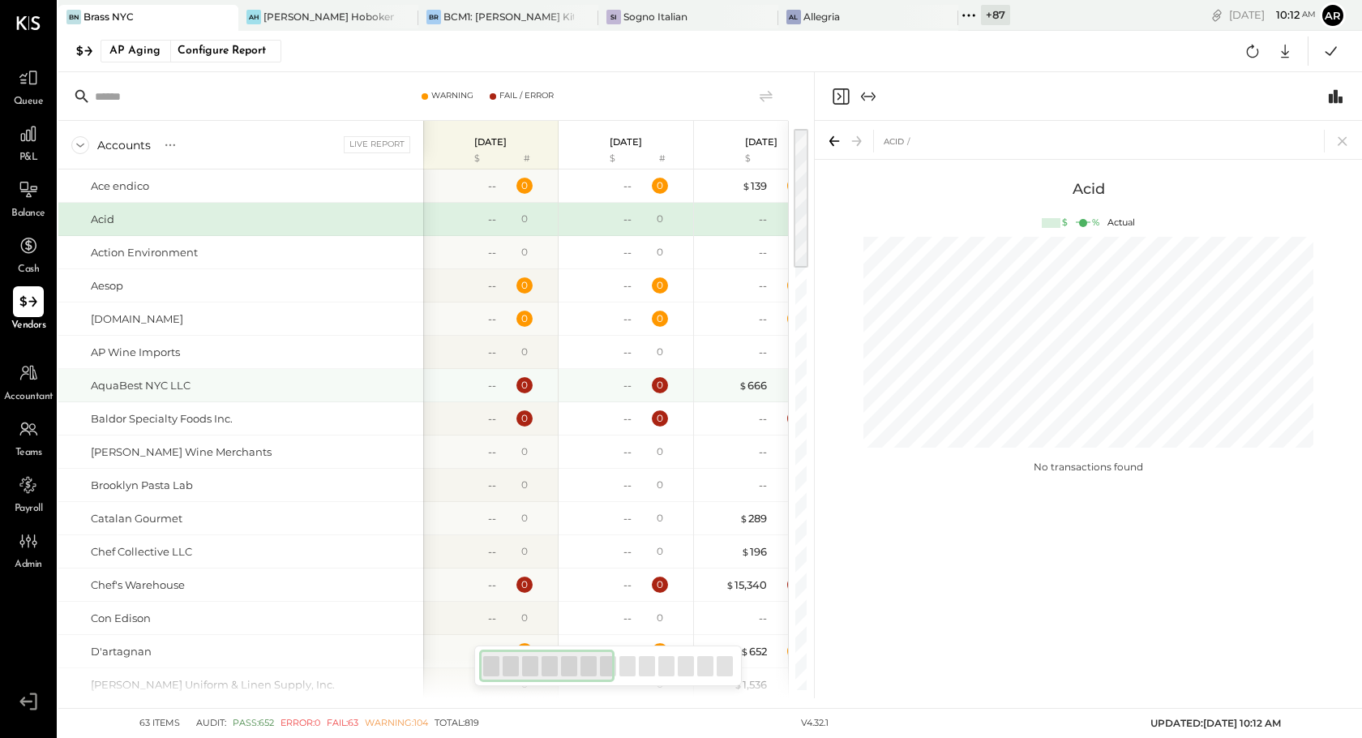
click at [640, 387] on div "0" at bounding box center [662, 385] width 53 height 16
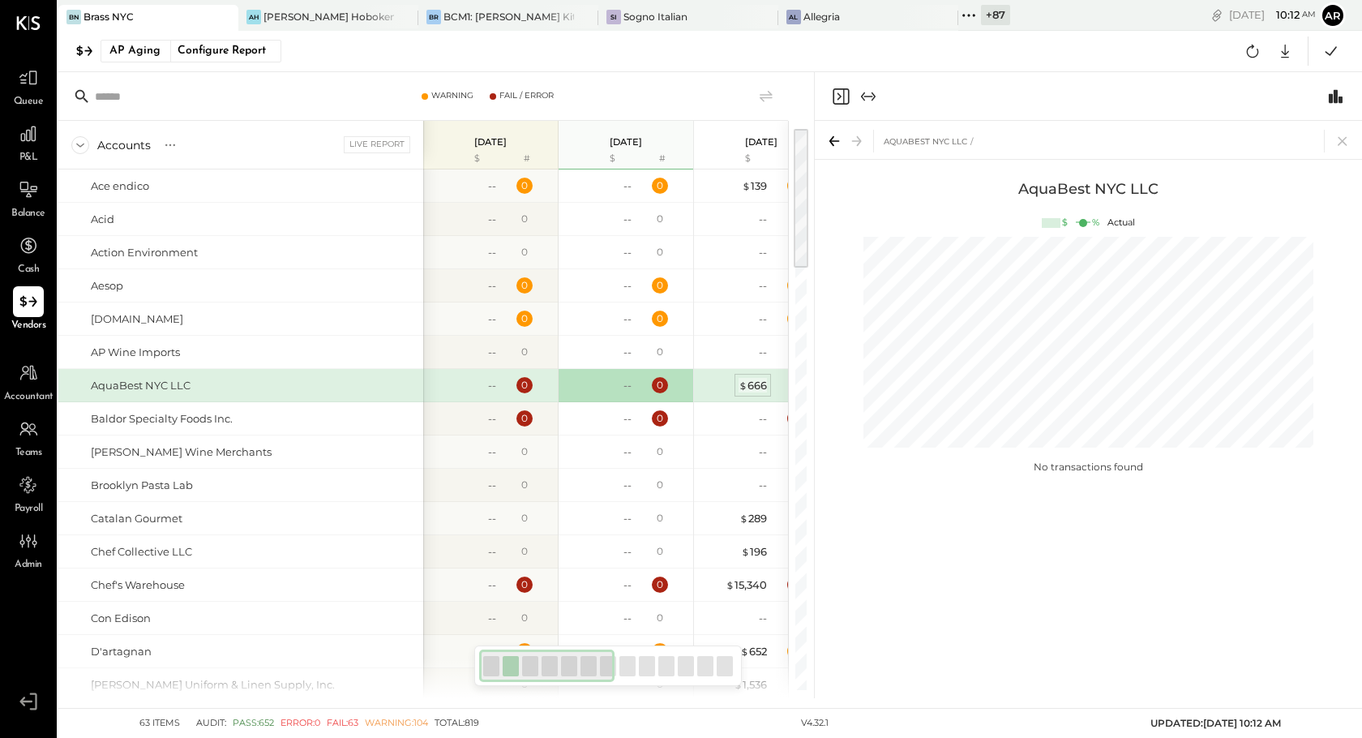
click at [750, 388] on div "$ 666" at bounding box center [752, 385] width 28 height 15
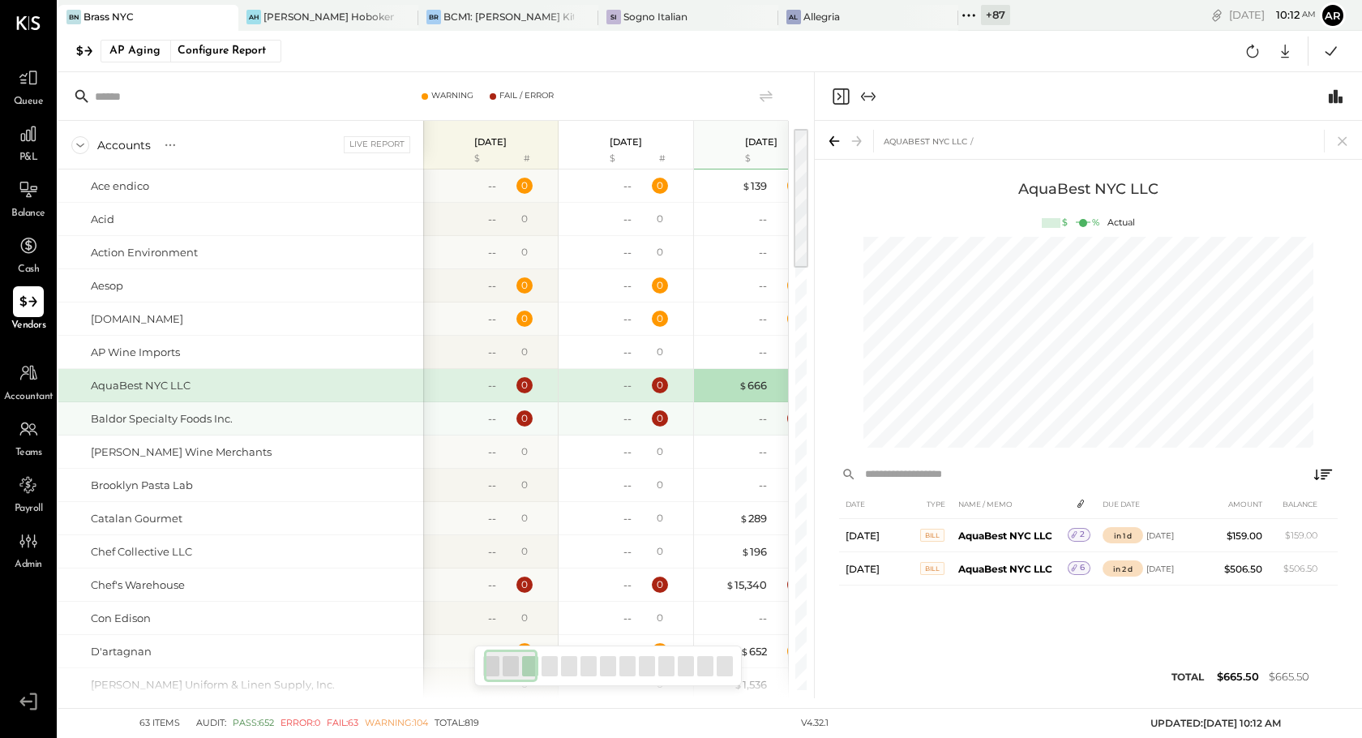
scroll to position [0, 58]
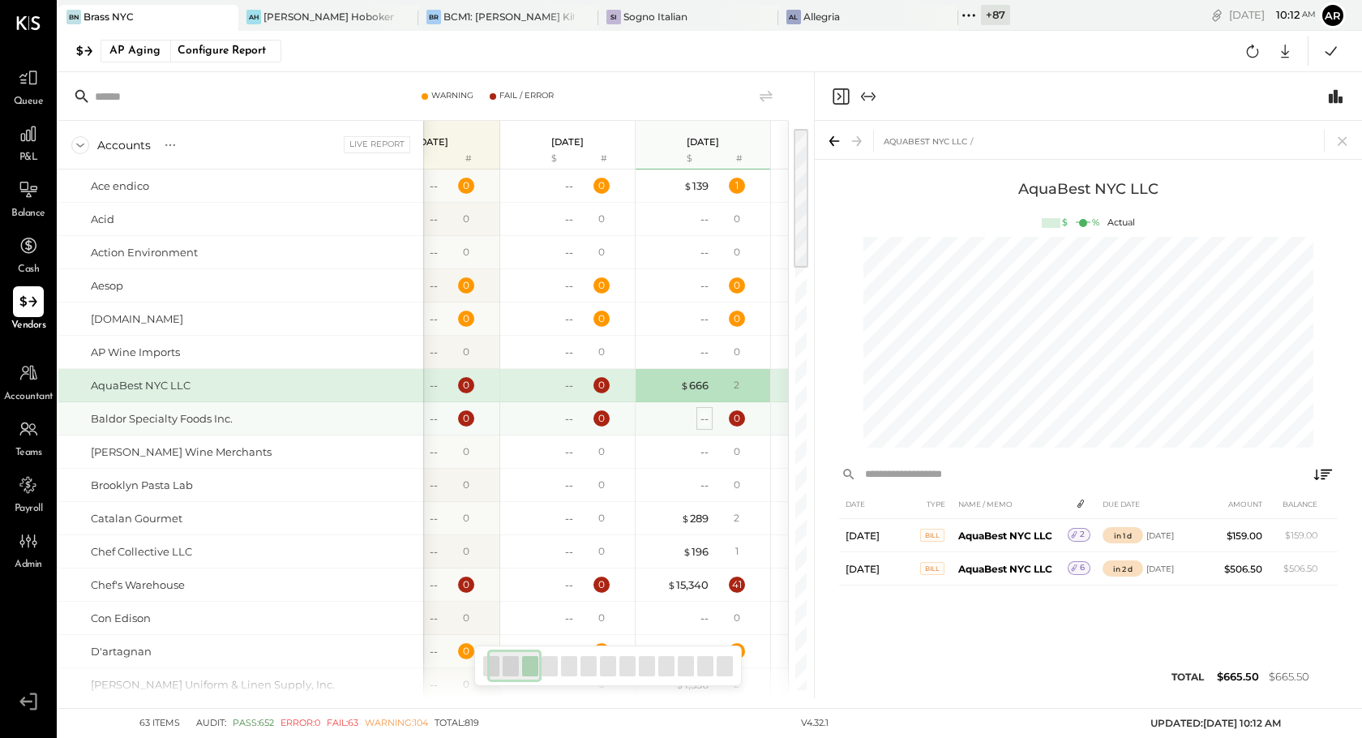
click at [703, 419] on div "--" at bounding box center [704, 418] width 8 height 15
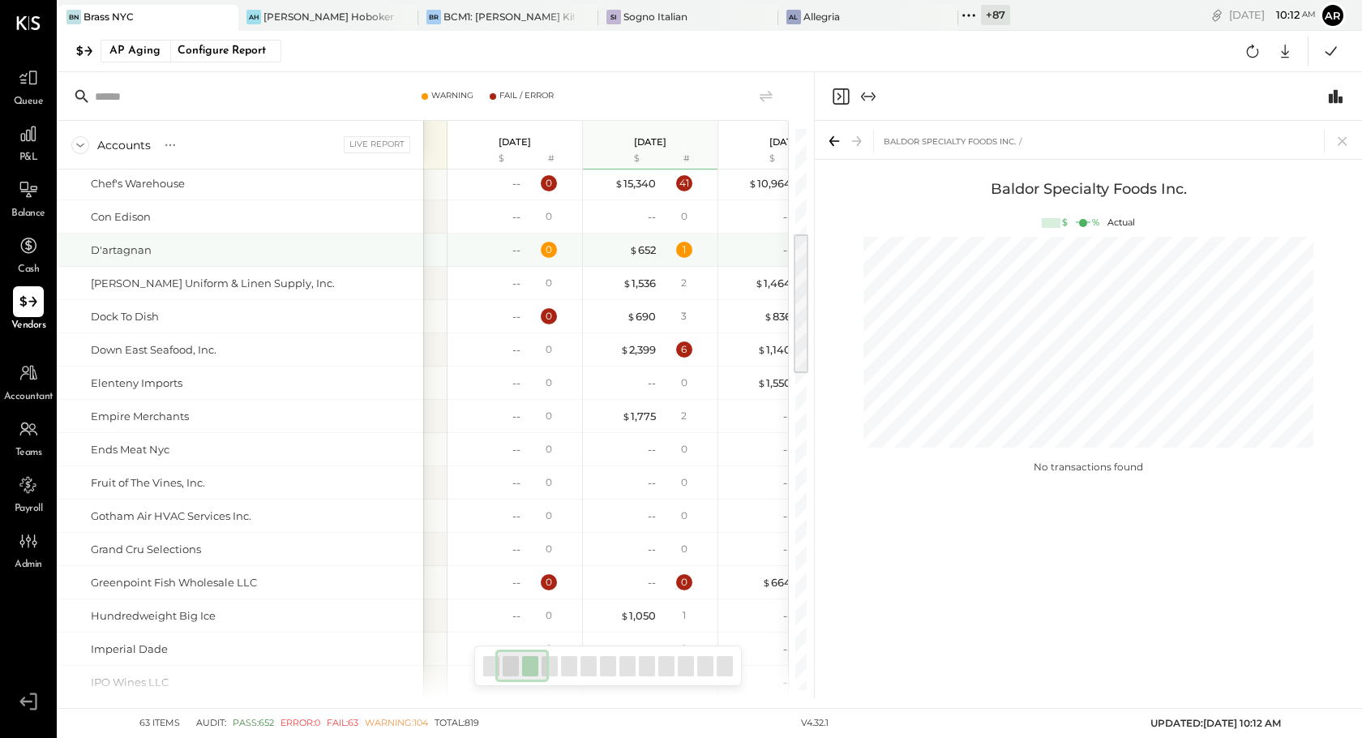
scroll to position [348, 0]
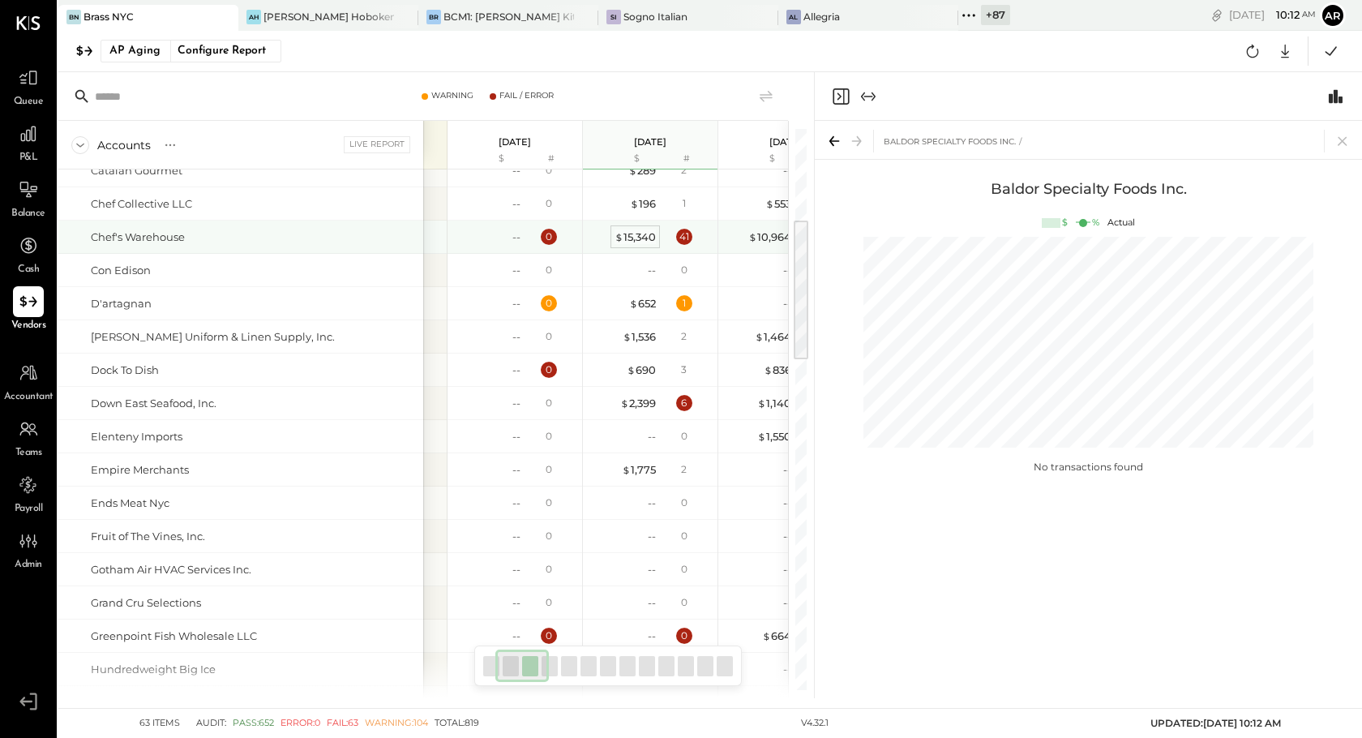
click at [640, 234] on div "$ 15,340" at bounding box center [634, 236] width 41 height 15
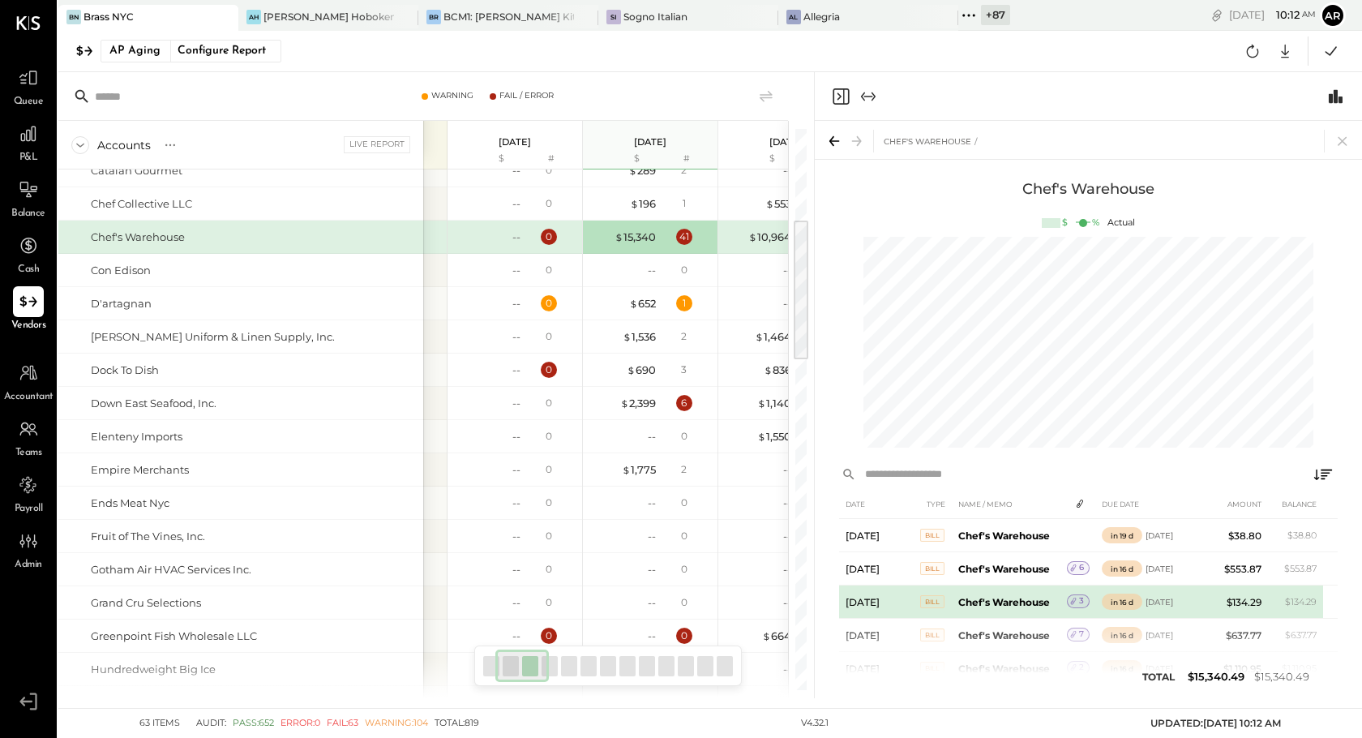
scroll to position [32, 0]
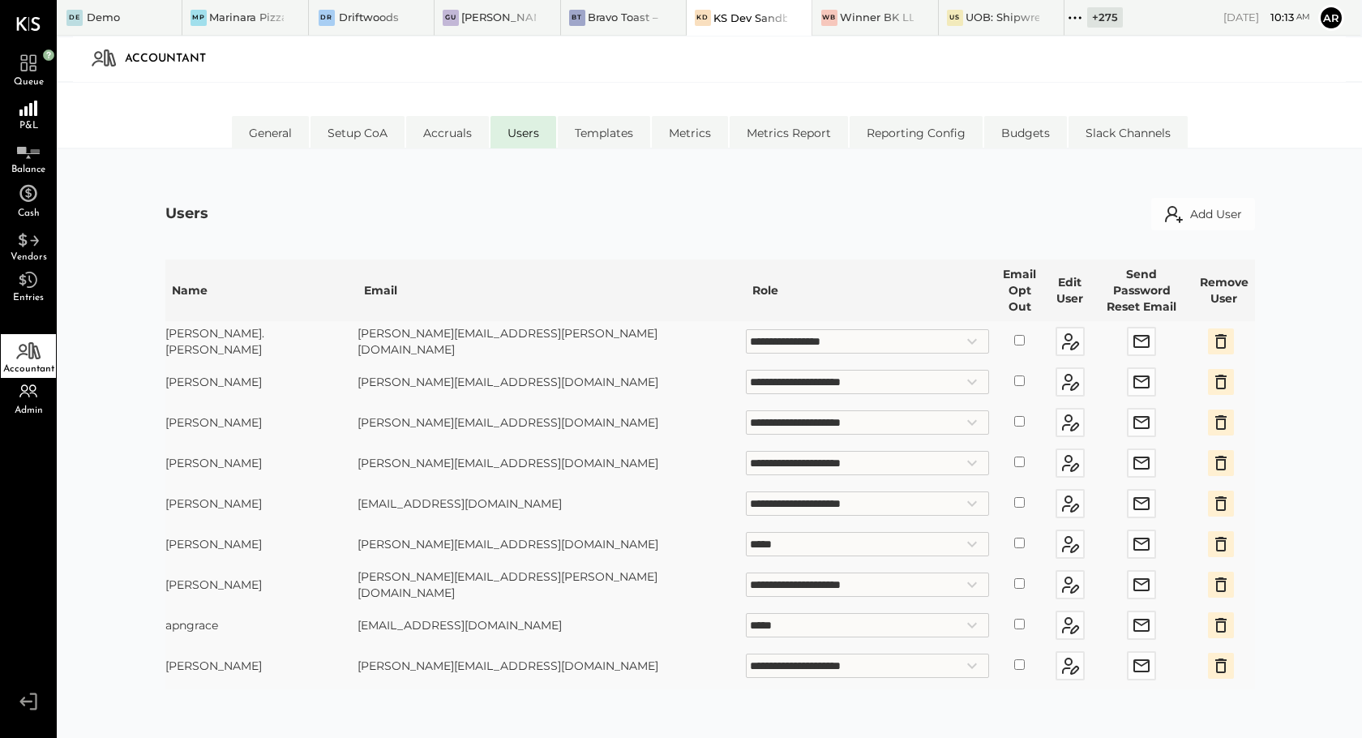
select select "**********"
select select "*****"
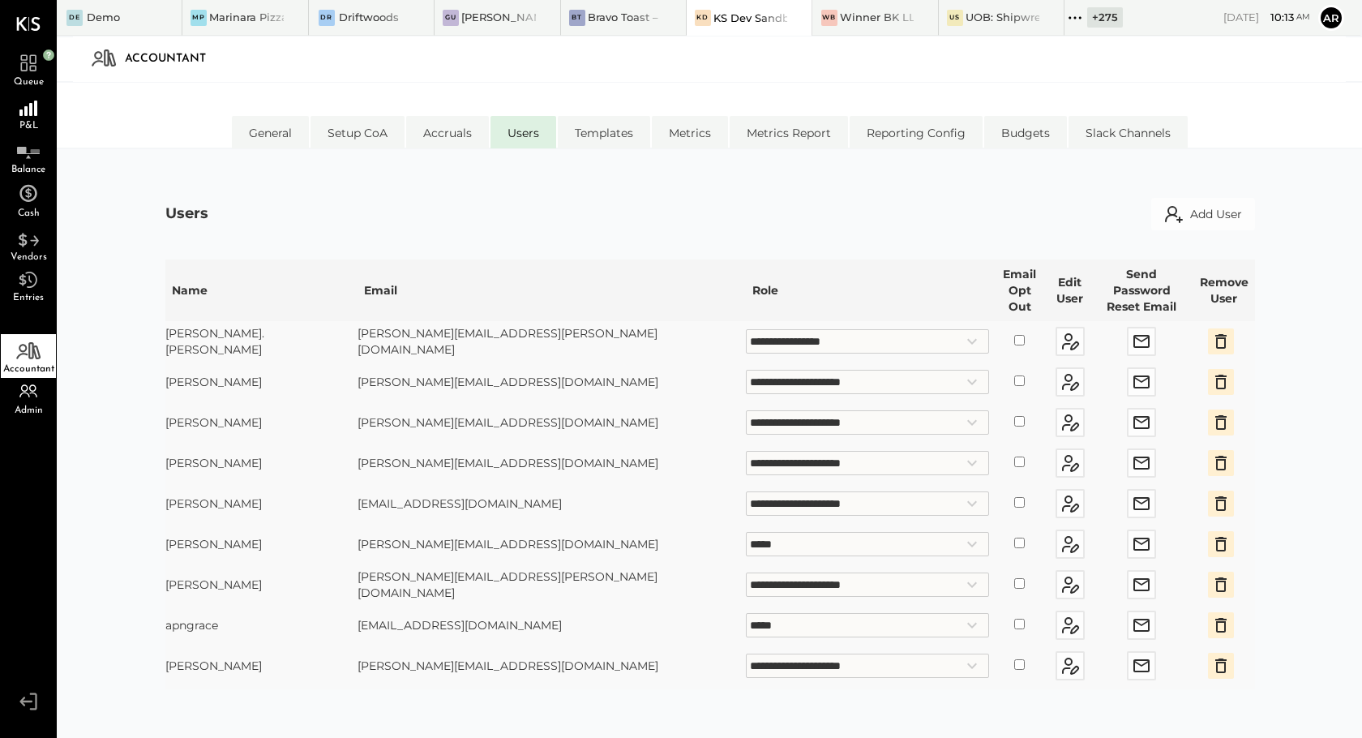
select select "**********"
select select "*****"
select select "**********"
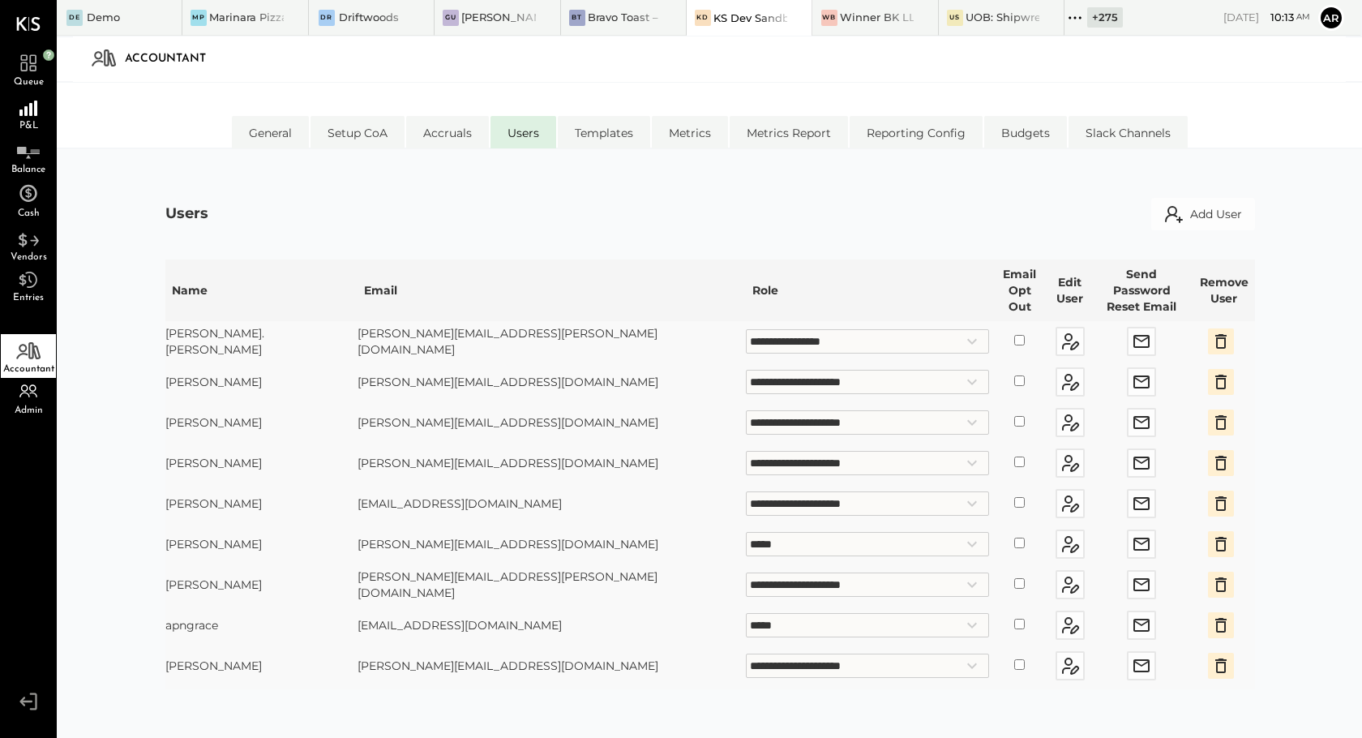
select select "**********"
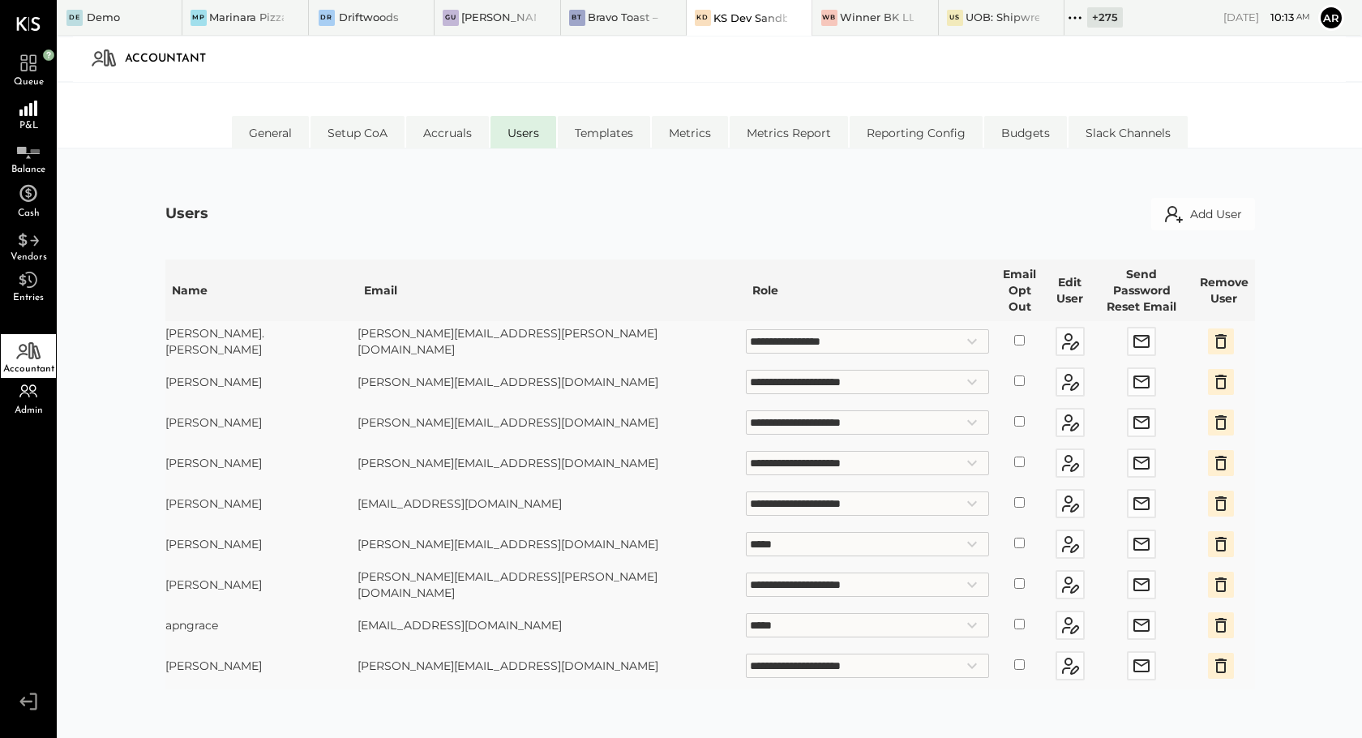
select select "*****"
click at [1073, 19] on icon at bounding box center [1074, 17] width 21 height 21
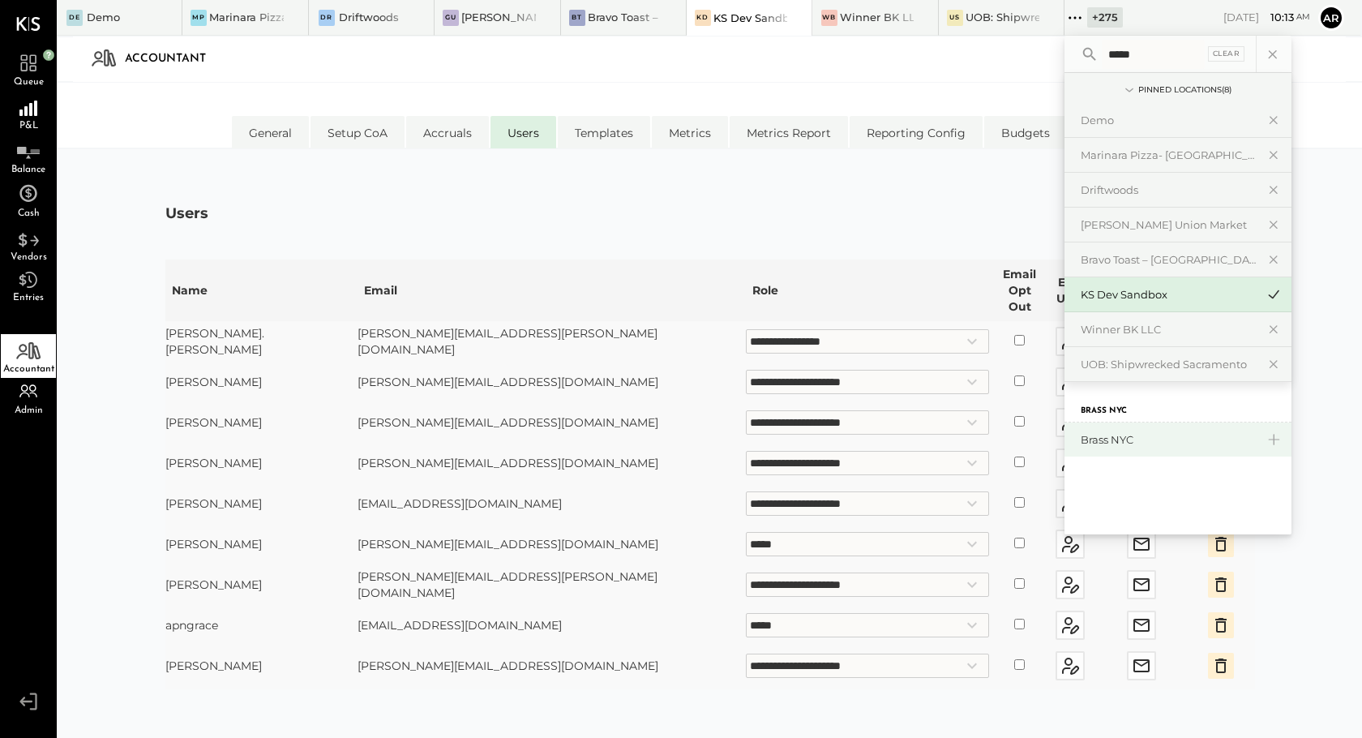
type input "*****"
click at [1145, 434] on div "Brass NYC" at bounding box center [1168, 439] width 175 height 15
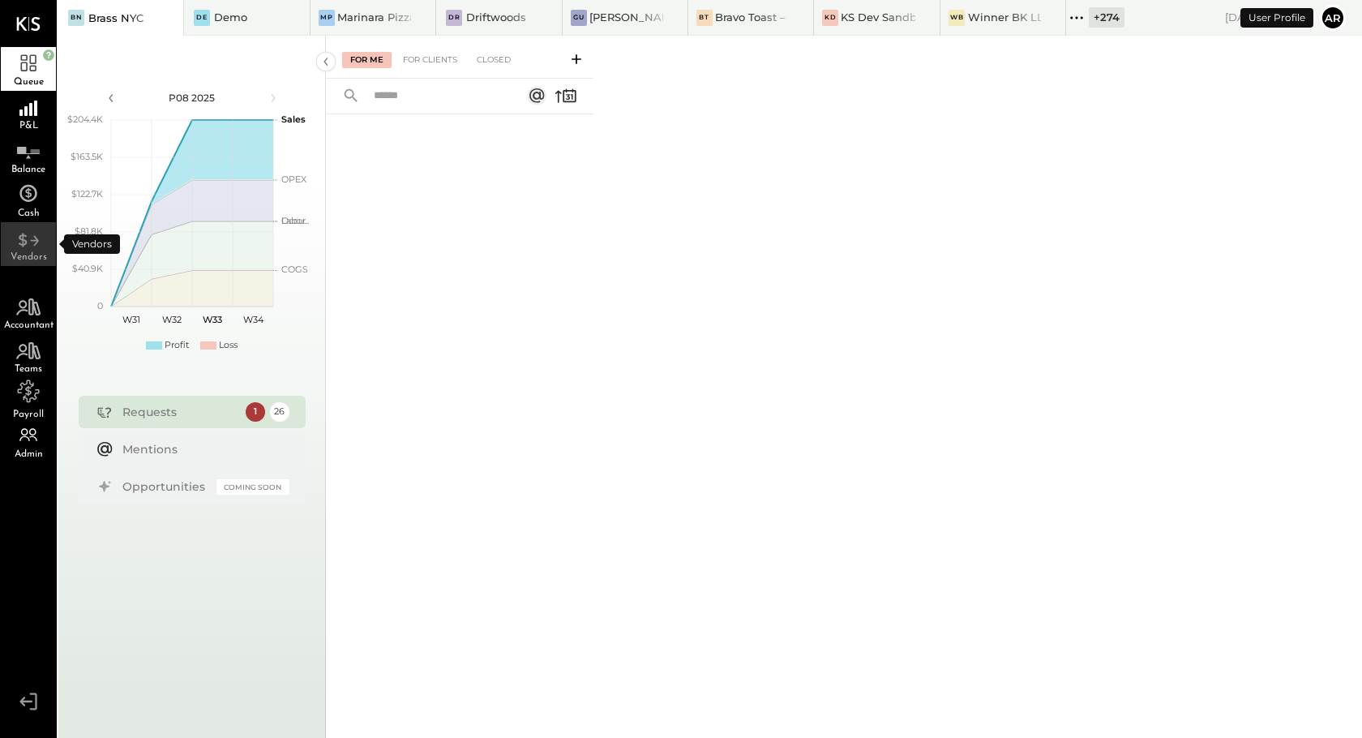
click at [32, 255] on span "Vendors" at bounding box center [29, 257] width 36 height 10
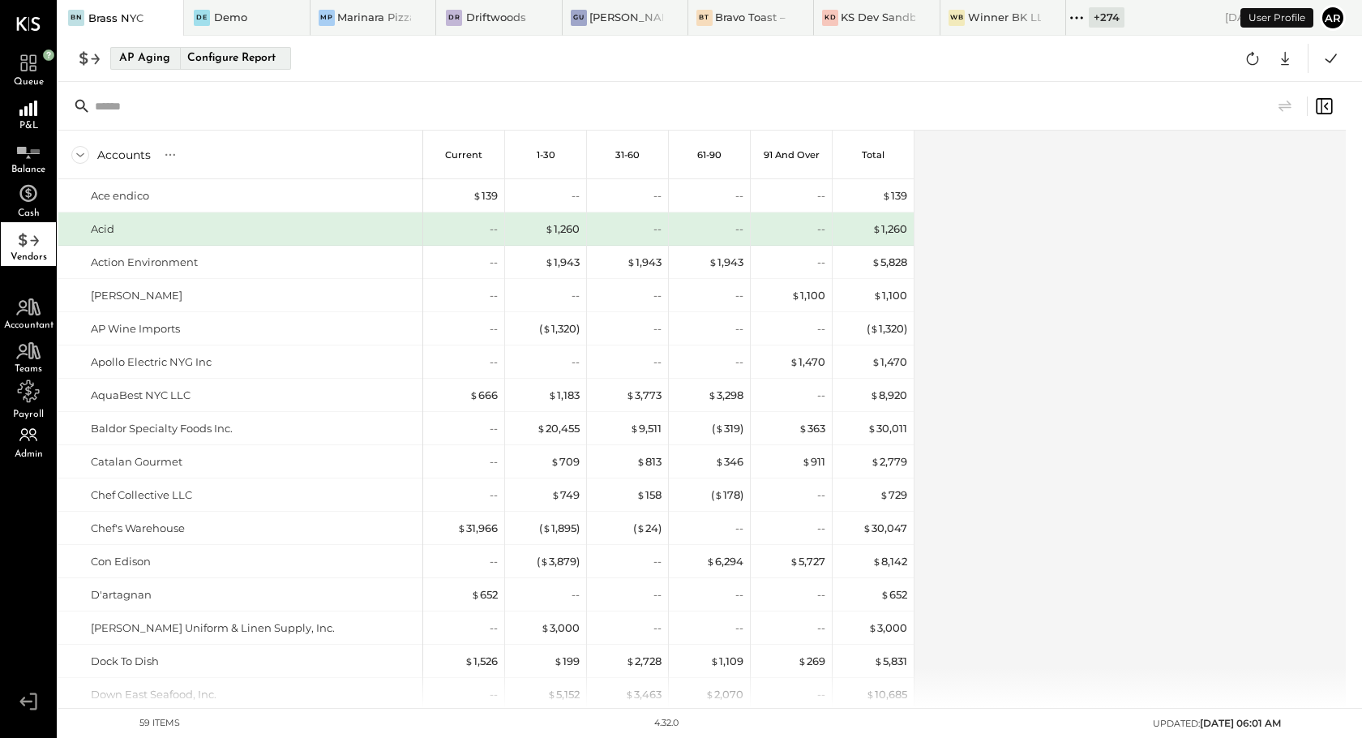
click at [223, 60] on div "Configure Report" at bounding box center [231, 58] width 102 height 21
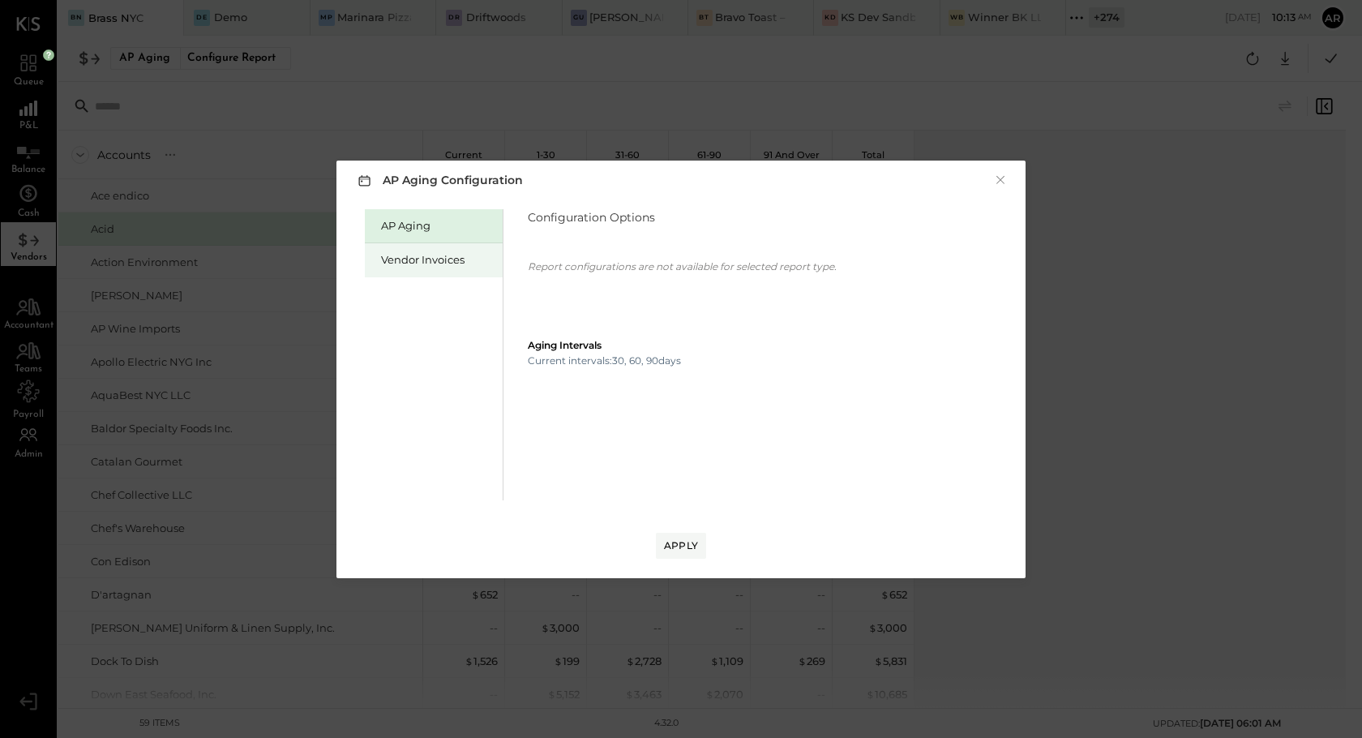
click at [433, 260] on div "Vendor Invoices" at bounding box center [437, 259] width 113 height 15
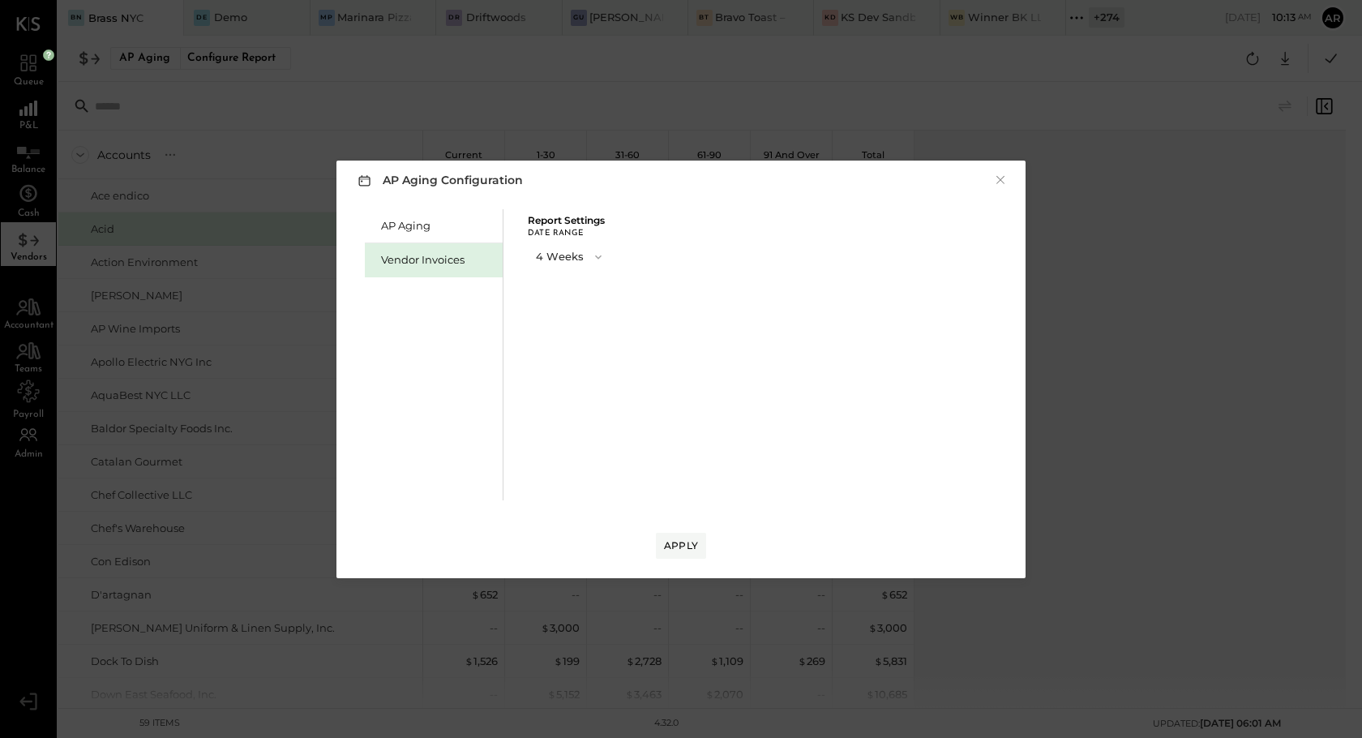
click at [560, 249] on button "4 Weeks" at bounding box center [570, 257] width 85 height 30
click at [560, 313] on span "13 Weeks" at bounding box center [561, 314] width 41 height 11
click at [668, 538] on div "Apply" at bounding box center [681, 545] width 34 height 14
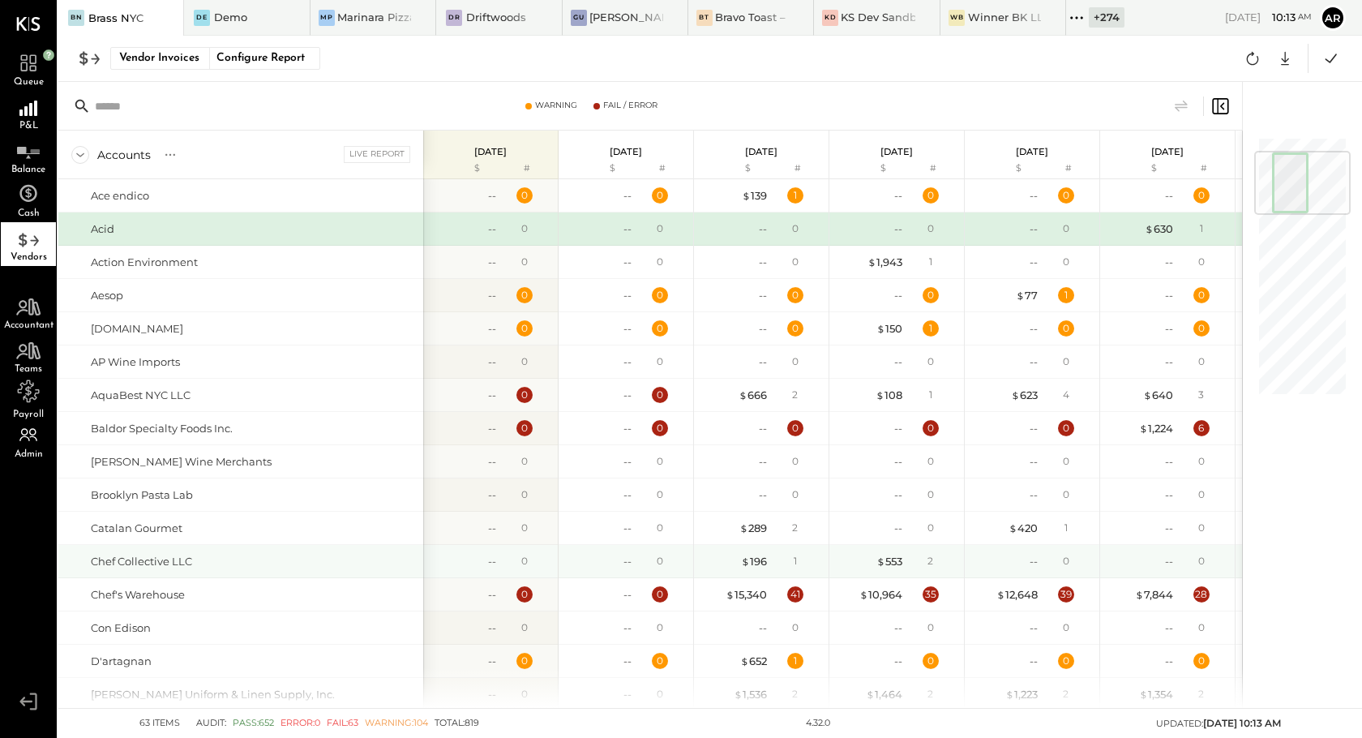
scroll to position [273, 0]
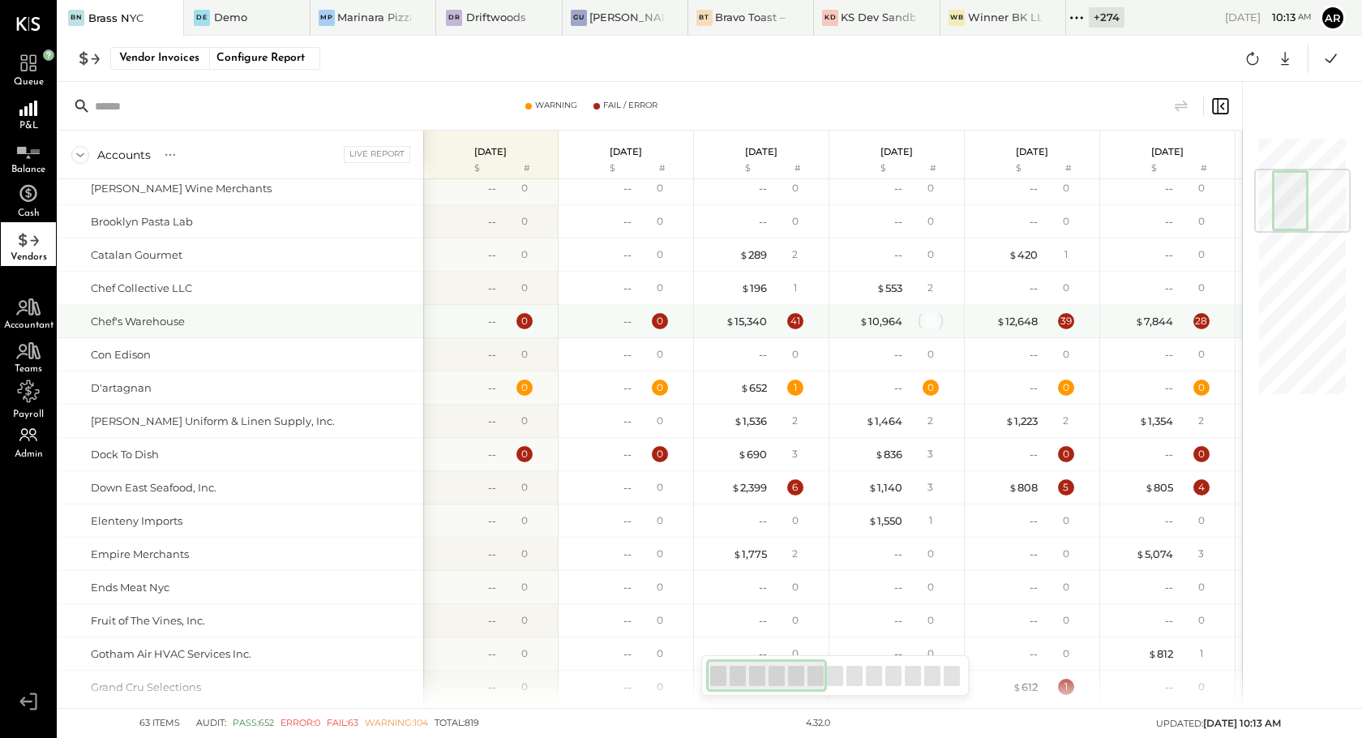
click at [927, 321] on div "35" at bounding box center [930, 321] width 16 height 16
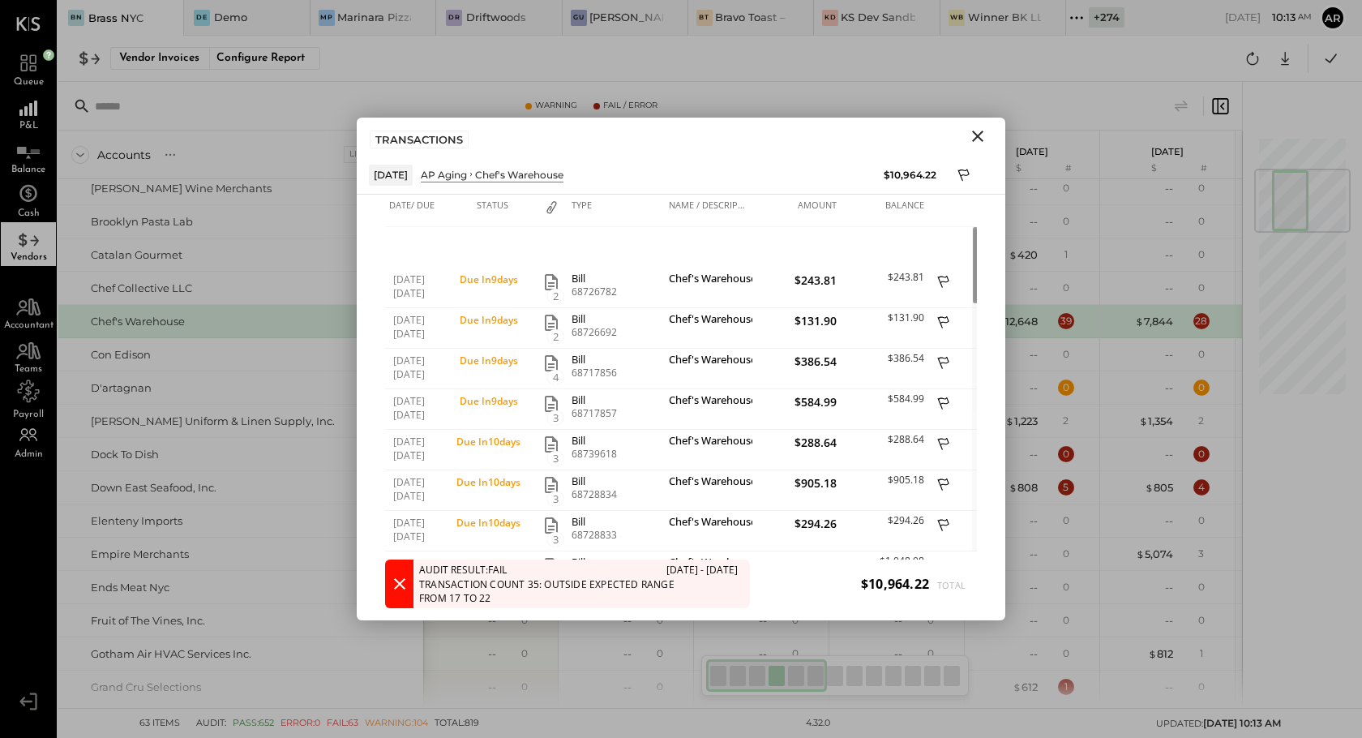
click at [984, 131] on icon "Close" at bounding box center [977, 135] width 19 height 19
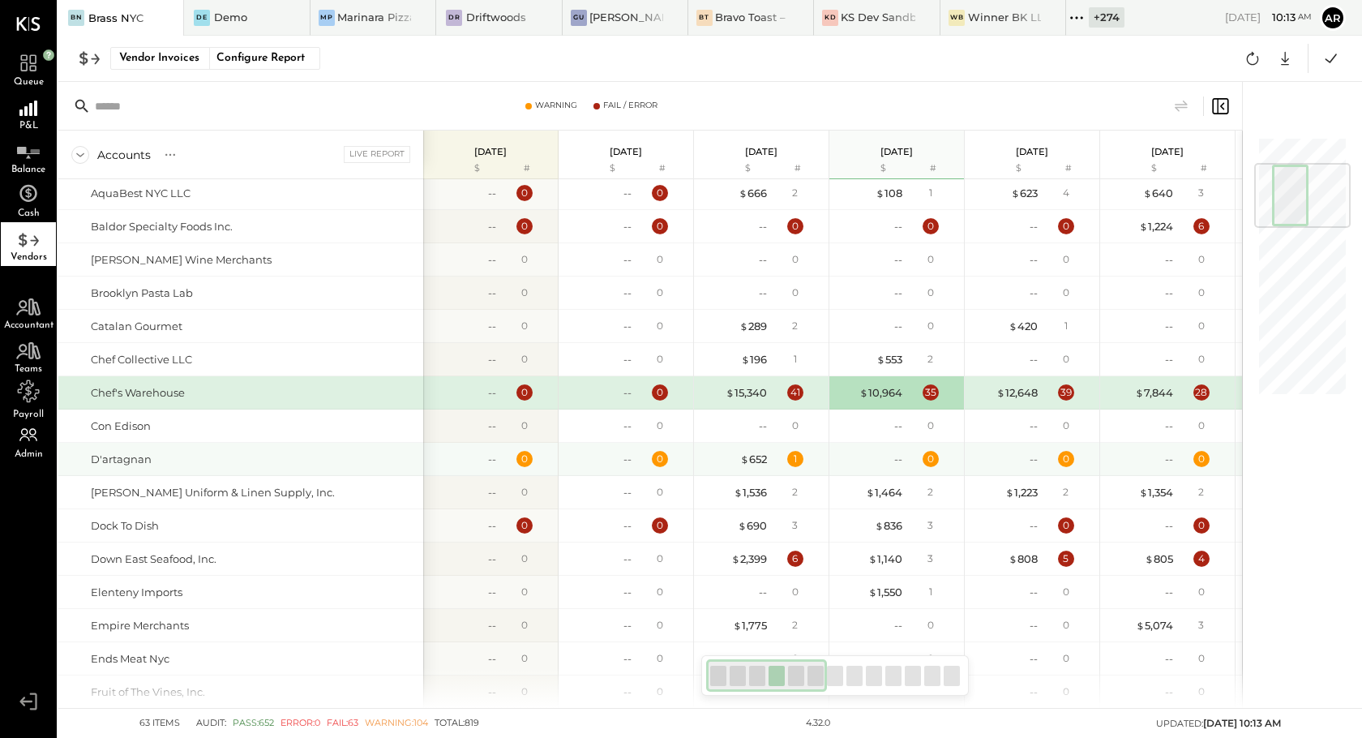
scroll to position [233, 0]
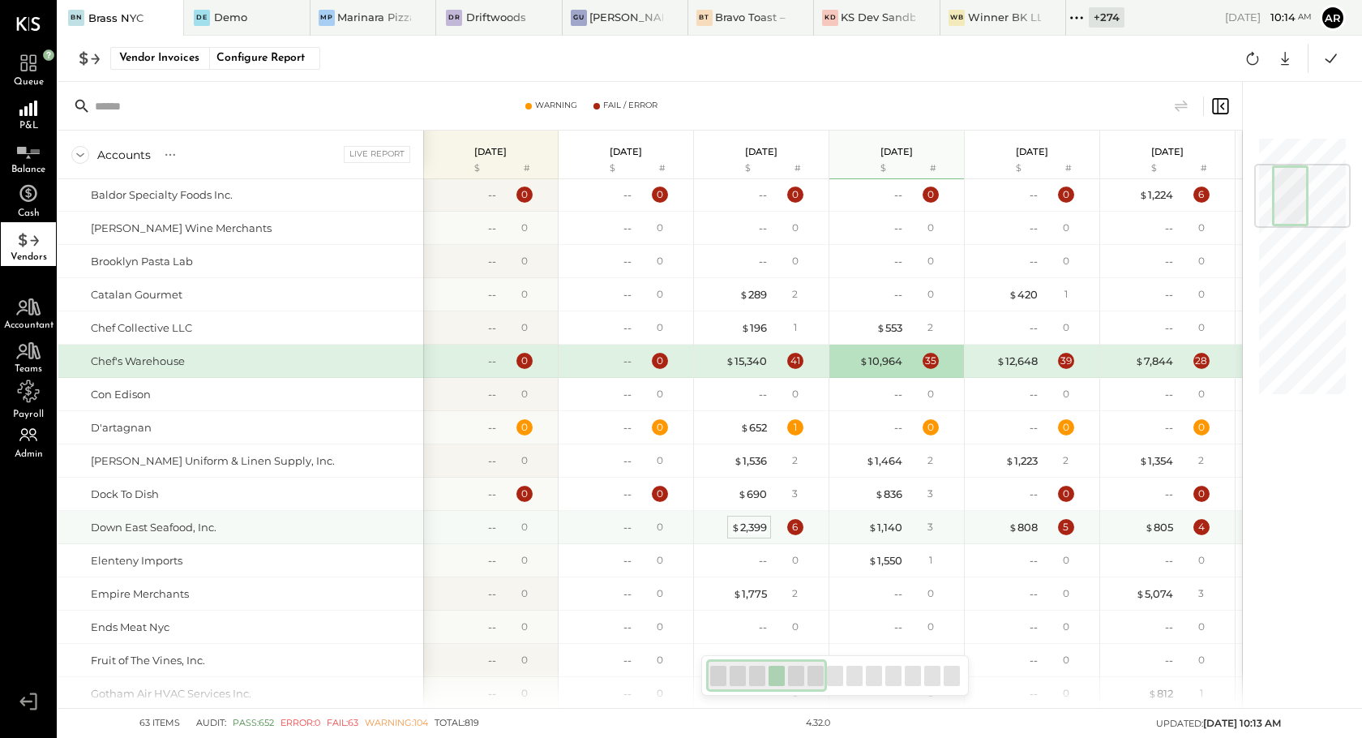
click at [749, 524] on div "$ 2,399" at bounding box center [749, 527] width 36 height 15
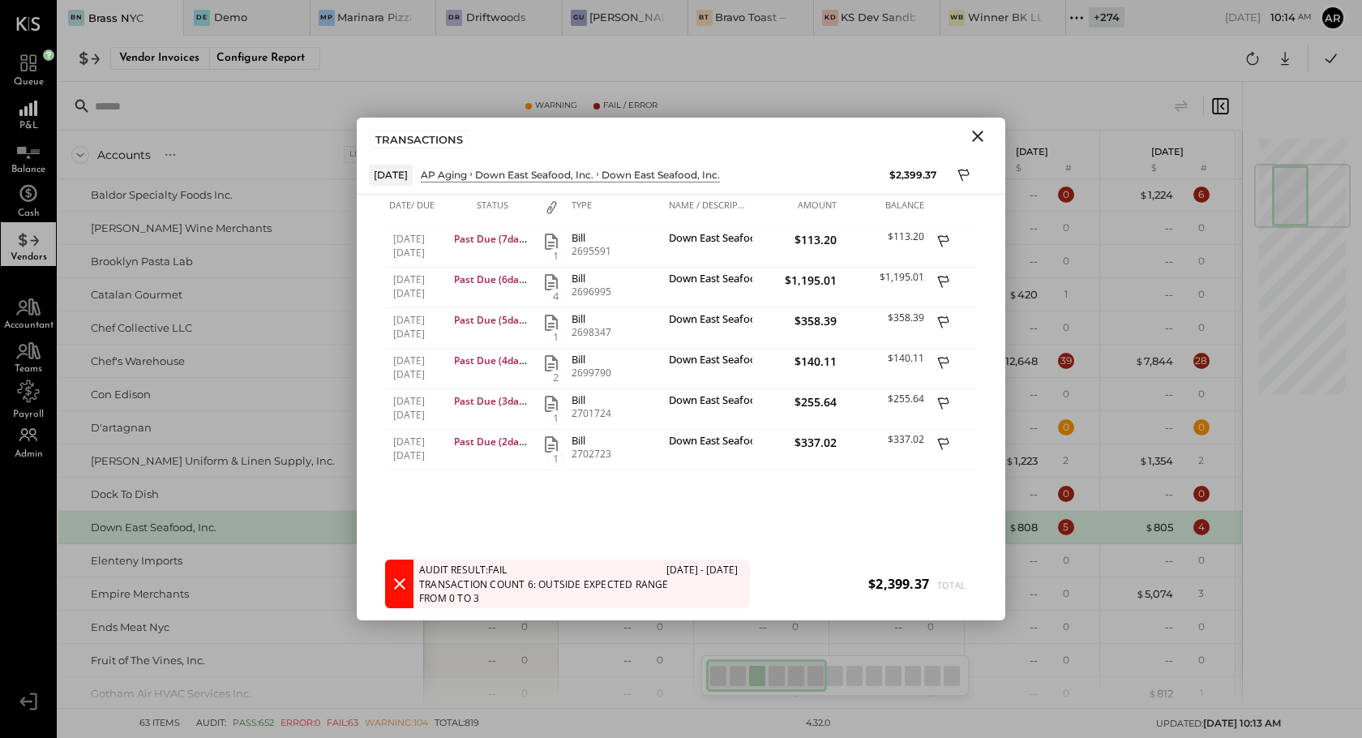
drag, startPoint x: 981, startPoint y: 134, endPoint x: 332, endPoint y: 452, distance: 722.5
click at [981, 134] on icon "Close" at bounding box center [977, 135] width 19 height 19
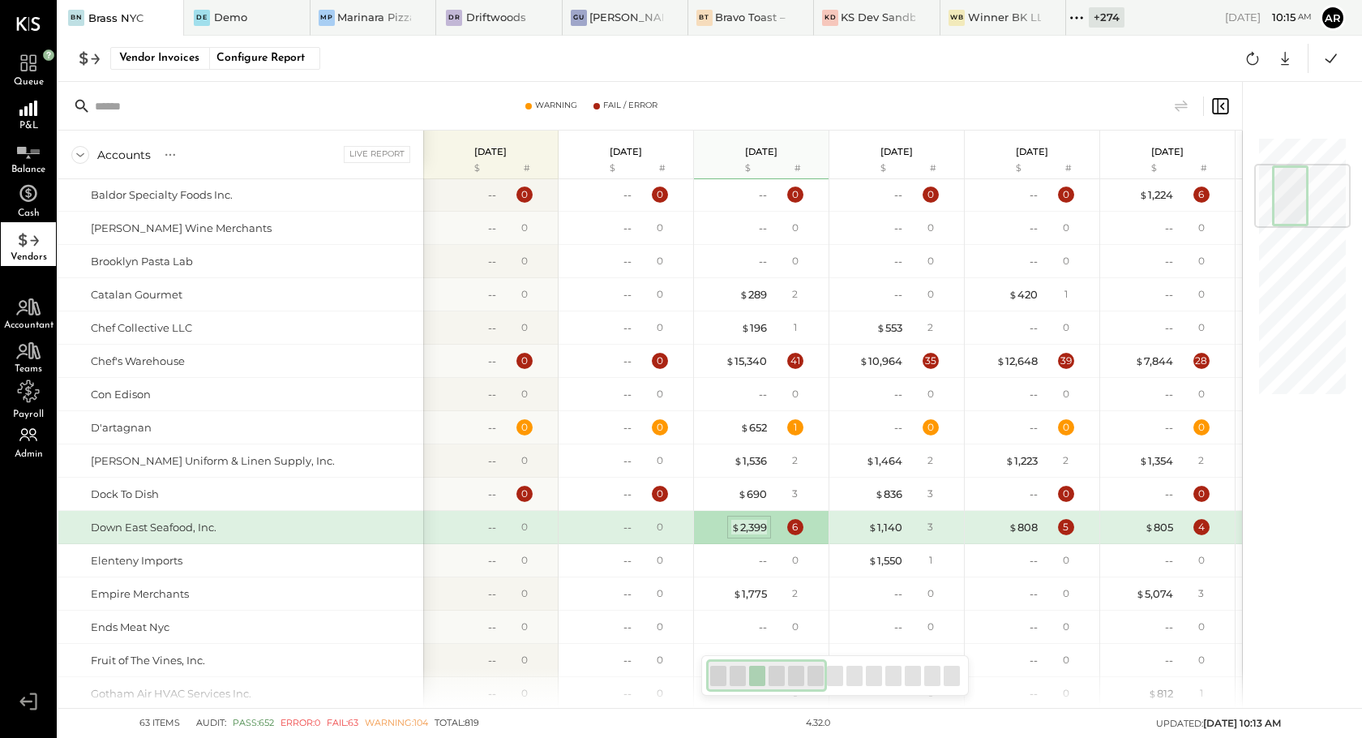
click at [748, 524] on div "$ 2,399" at bounding box center [749, 527] width 36 height 15
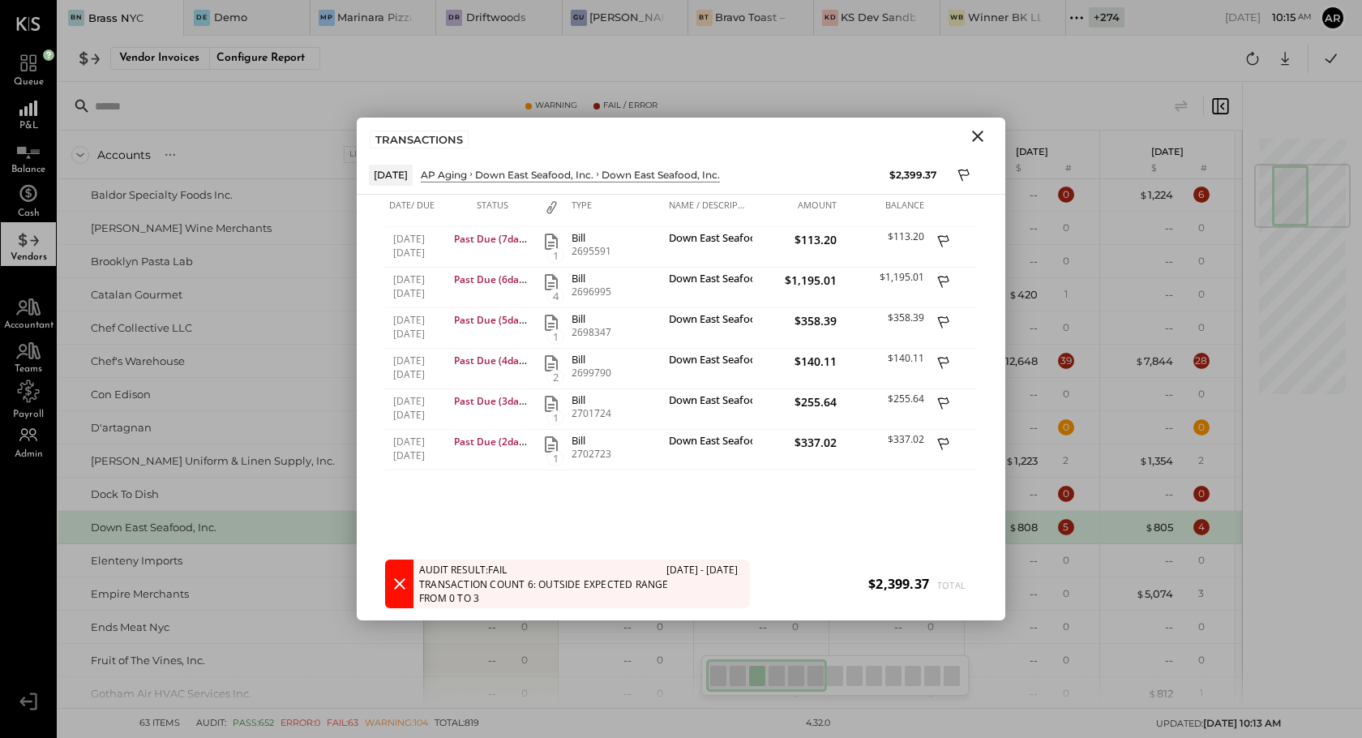
click at [982, 134] on icon "Close" at bounding box center [977, 135] width 19 height 19
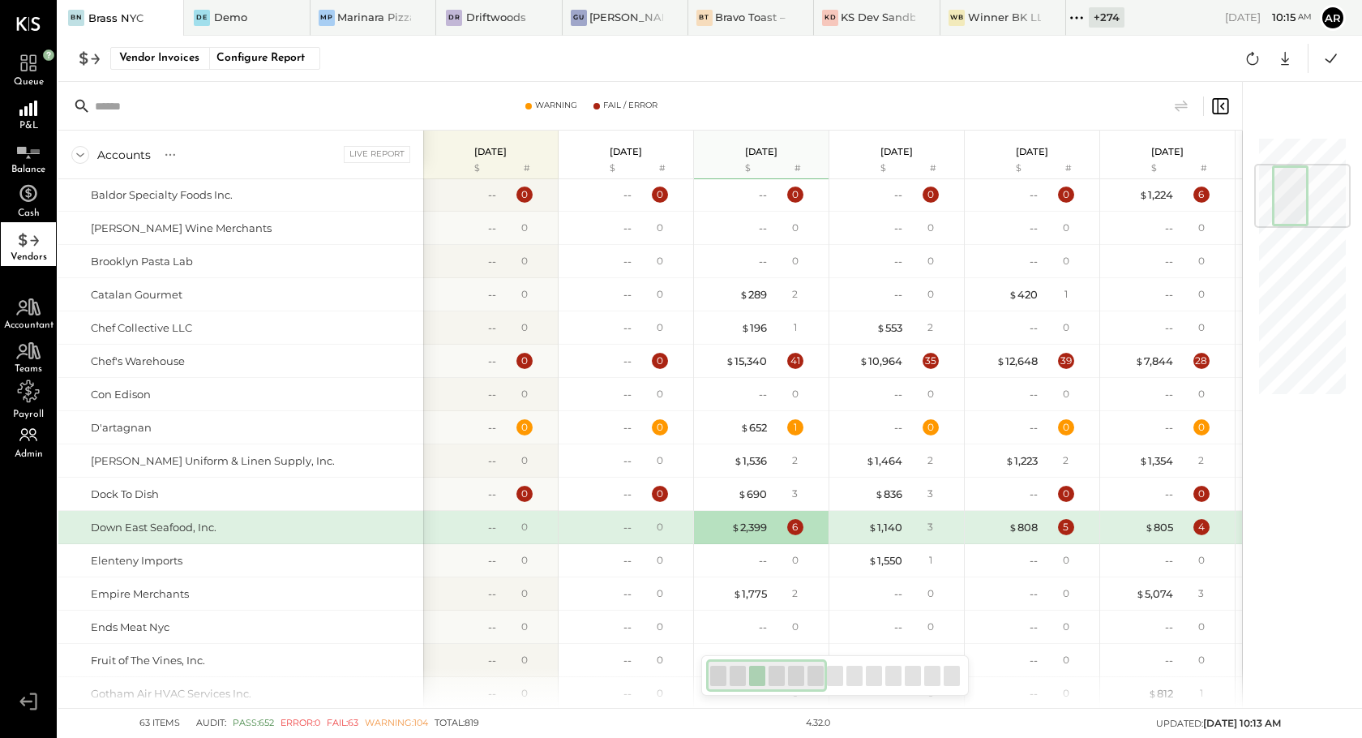
click at [392, 524] on div "Down East Seafood, Inc." at bounding box center [254, 527] width 326 height 15
